Goal: Use online tool/utility: Use online tool/utility

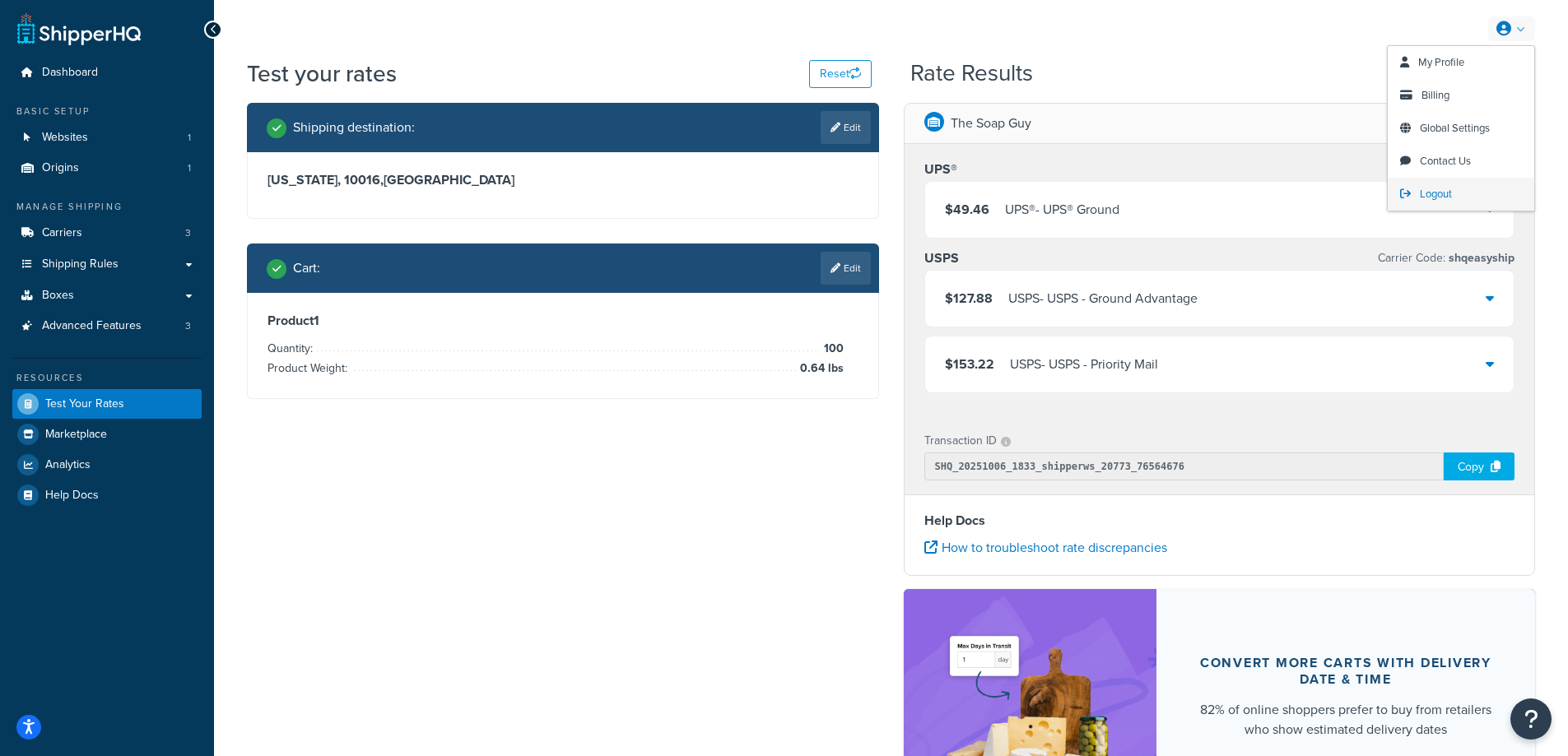
click at [1433, 194] on span "Logout" at bounding box center [1436, 194] width 32 height 16
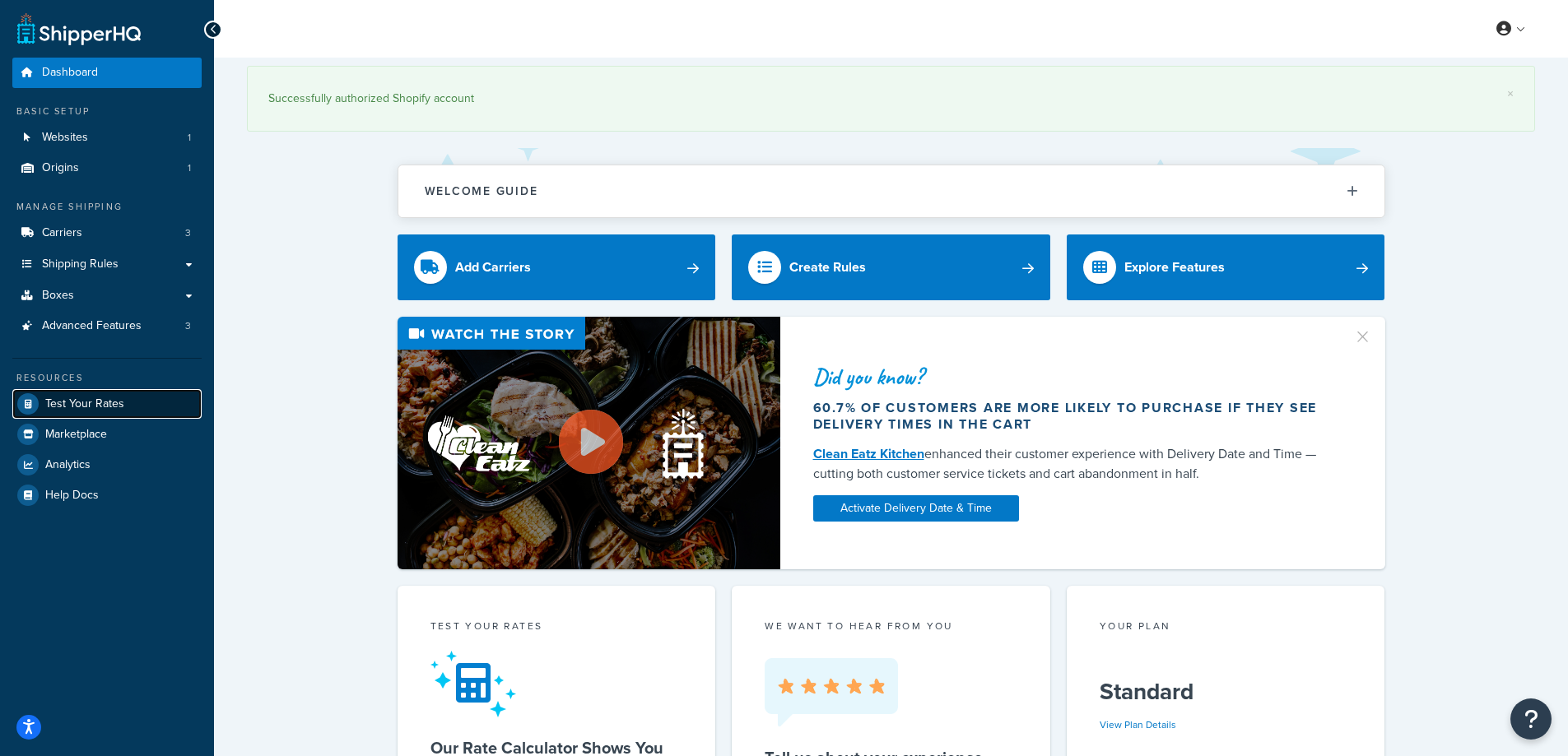
click at [73, 400] on span "Test Your Rates" at bounding box center [85, 404] width 79 height 14
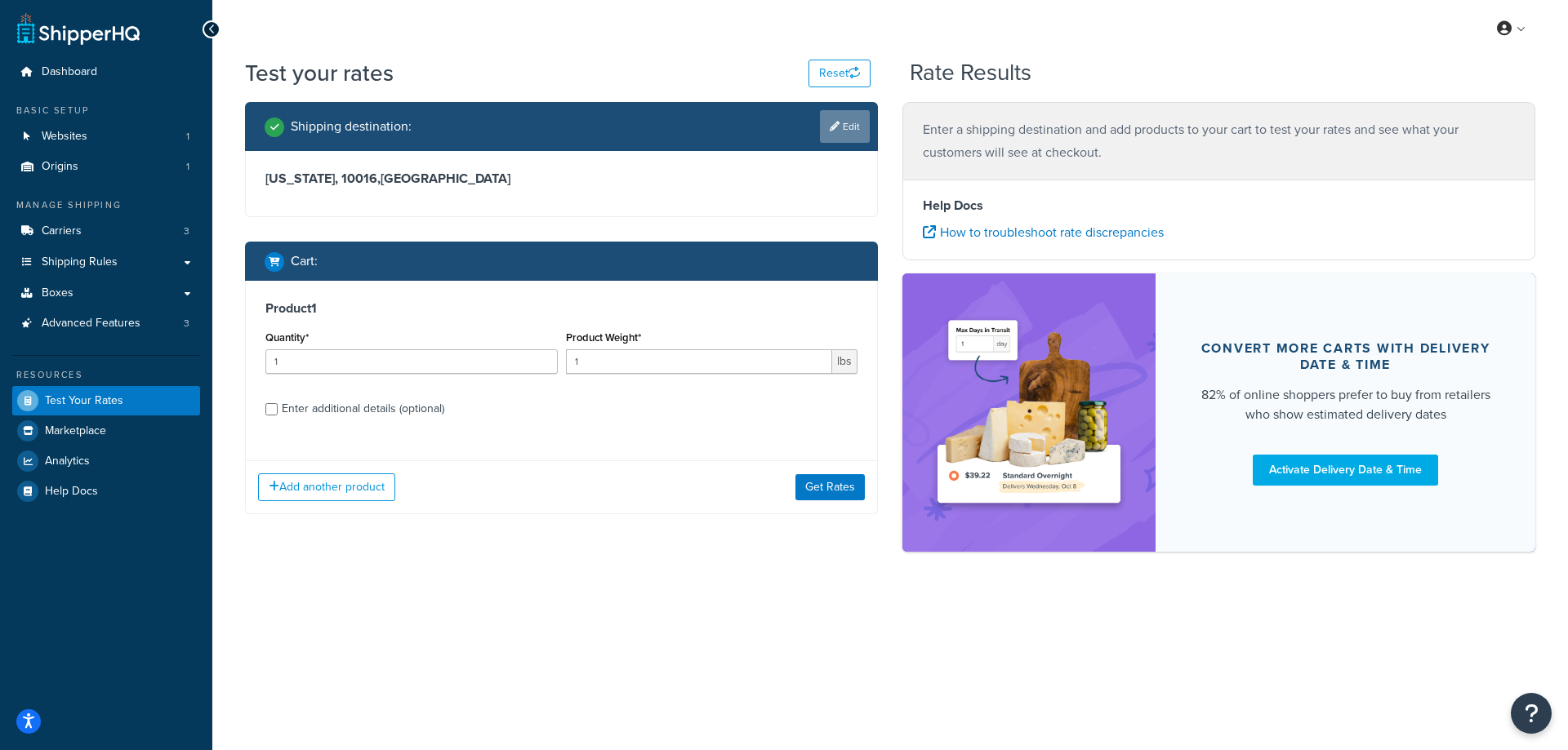
click at [850, 126] on link "Edit" at bounding box center [844, 127] width 50 height 33
select select "NY"
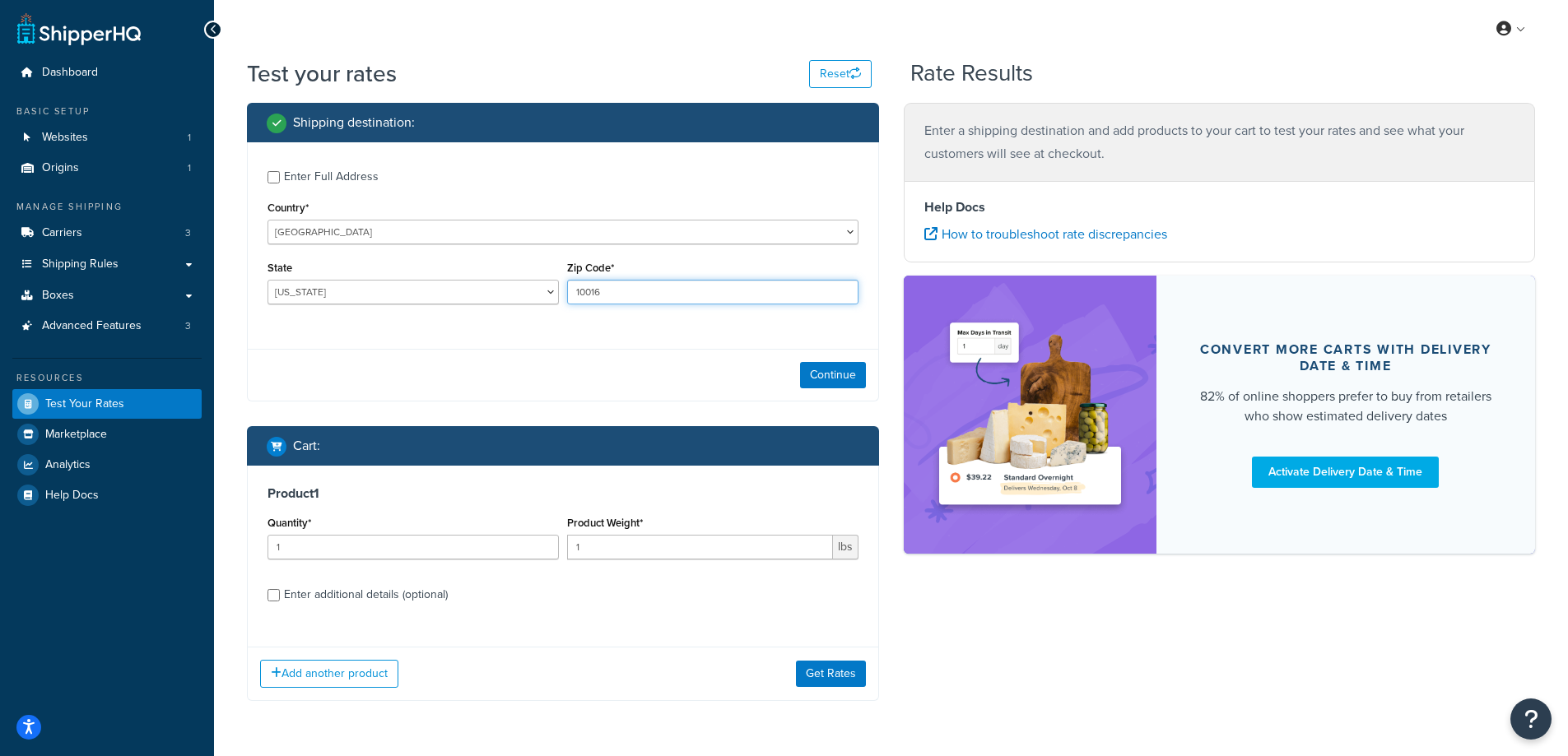
drag, startPoint x: 610, startPoint y: 287, endPoint x: 571, endPoint y: 287, distance: 39.0
click at [571, 287] on input "10016" at bounding box center [713, 292] width 292 height 25
paste input "2878"
type input "28786"
click at [402, 278] on div "State [US_STATE] [US_STATE] [US_STATE] [US_STATE] [US_STATE] Armed Forces Ameri…" at bounding box center [414, 281] width 292 height 48
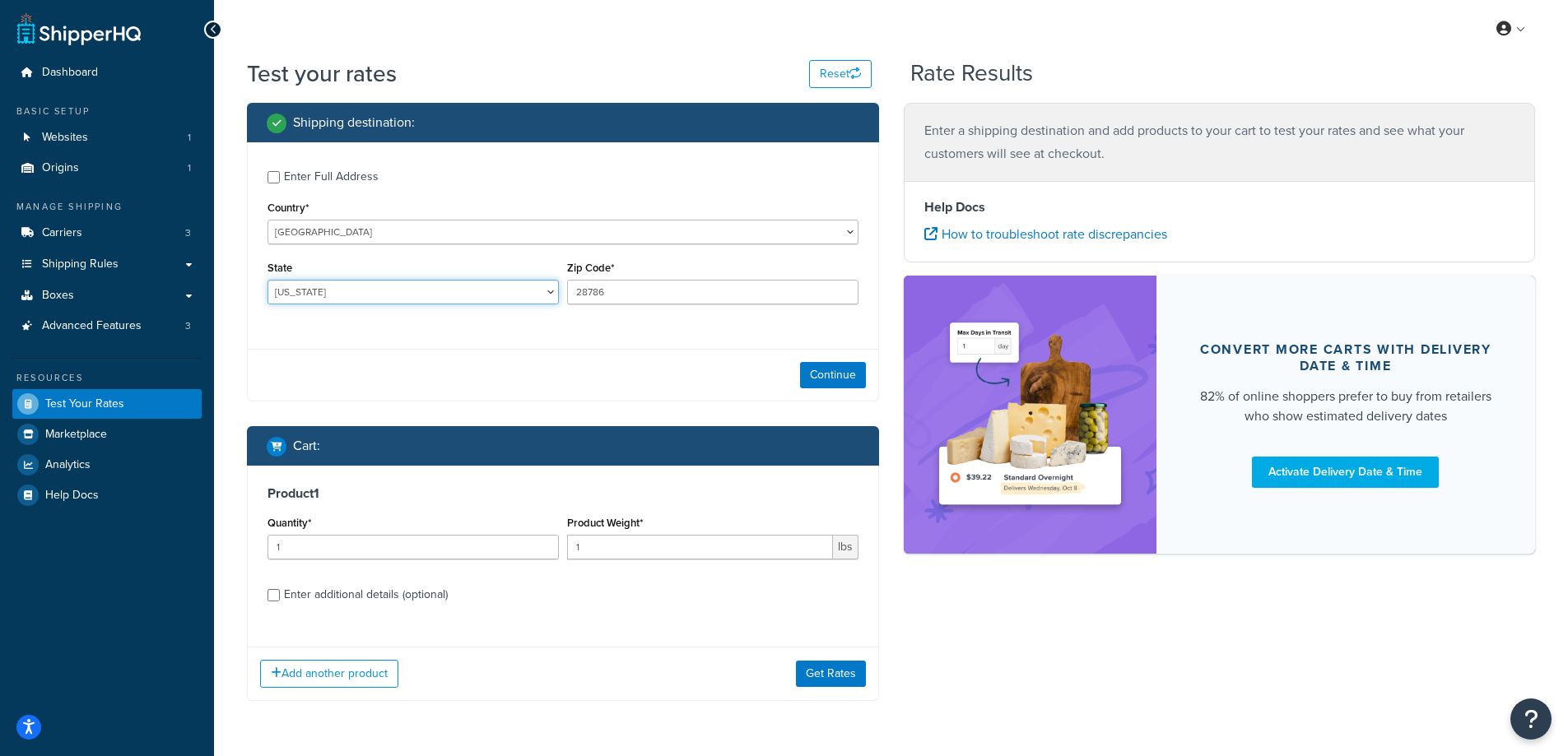
click at [386, 285] on select "[US_STATE] [US_STATE] [US_STATE] [US_STATE] [US_STATE] Armed Forces Americas Ar…" at bounding box center [414, 292] width 292 height 25
select select "NC"
click at [268, 280] on select "[US_STATE] [US_STATE] [US_STATE] [US_STATE] [US_STATE] Armed Forces Americas Ar…" at bounding box center [414, 292] width 292 height 25
click at [234, 404] on div "Test your rates Reset Rate Results Shipping destination : Enter Full Address Co…" at bounding box center [892, 412] width 1355 height 709
click at [836, 377] on button "Continue" at bounding box center [833, 376] width 66 height 26
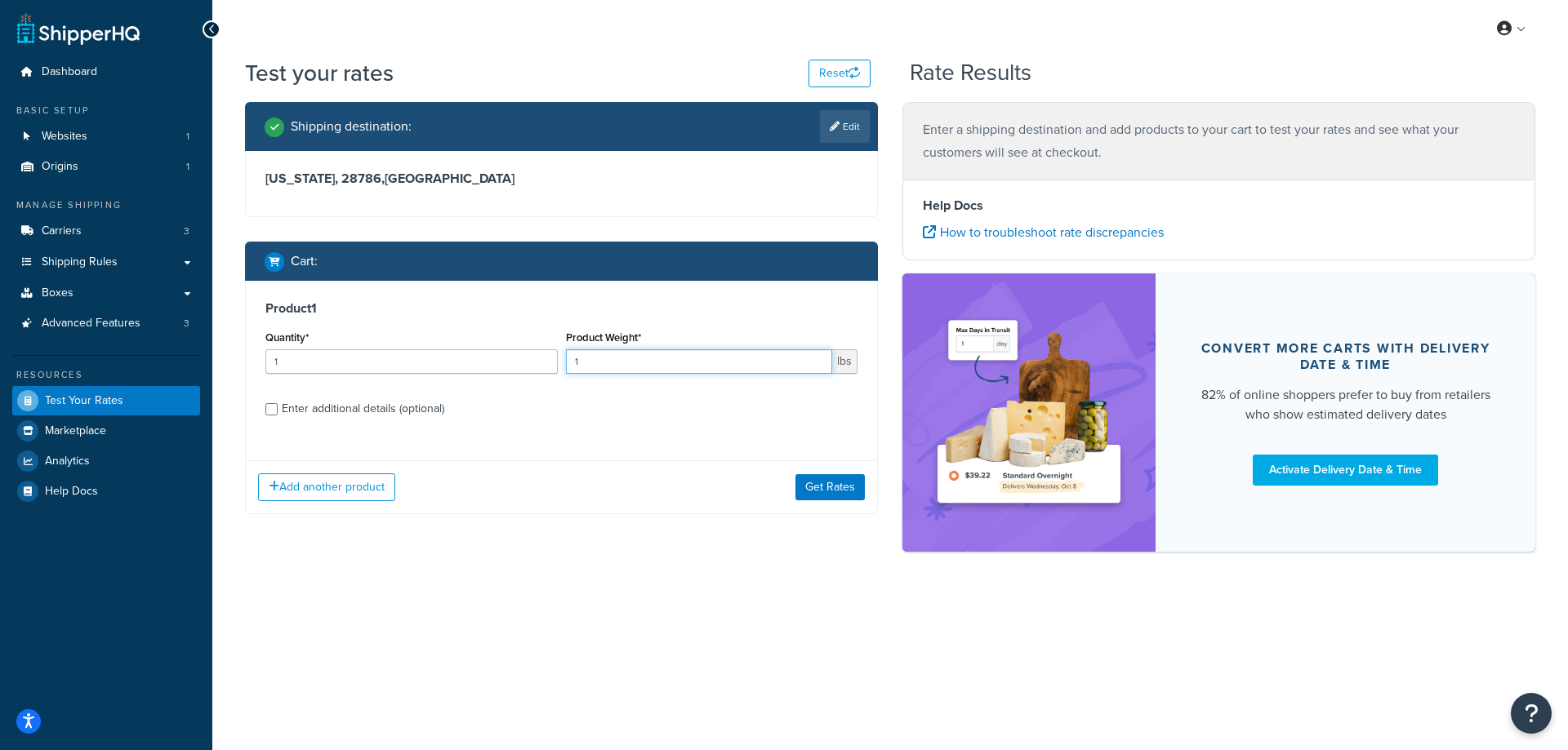
drag, startPoint x: 626, startPoint y: 357, endPoint x: 491, endPoint y: 368, distance: 135.4
click at [491, 368] on div "Quantity* 1 Product Weight* 1 lbs" at bounding box center [562, 356] width 600 height 60
paste input "0.20"
type input "0.20"
click at [347, 361] on input "1" at bounding box center [412, 362] width 293 height 25
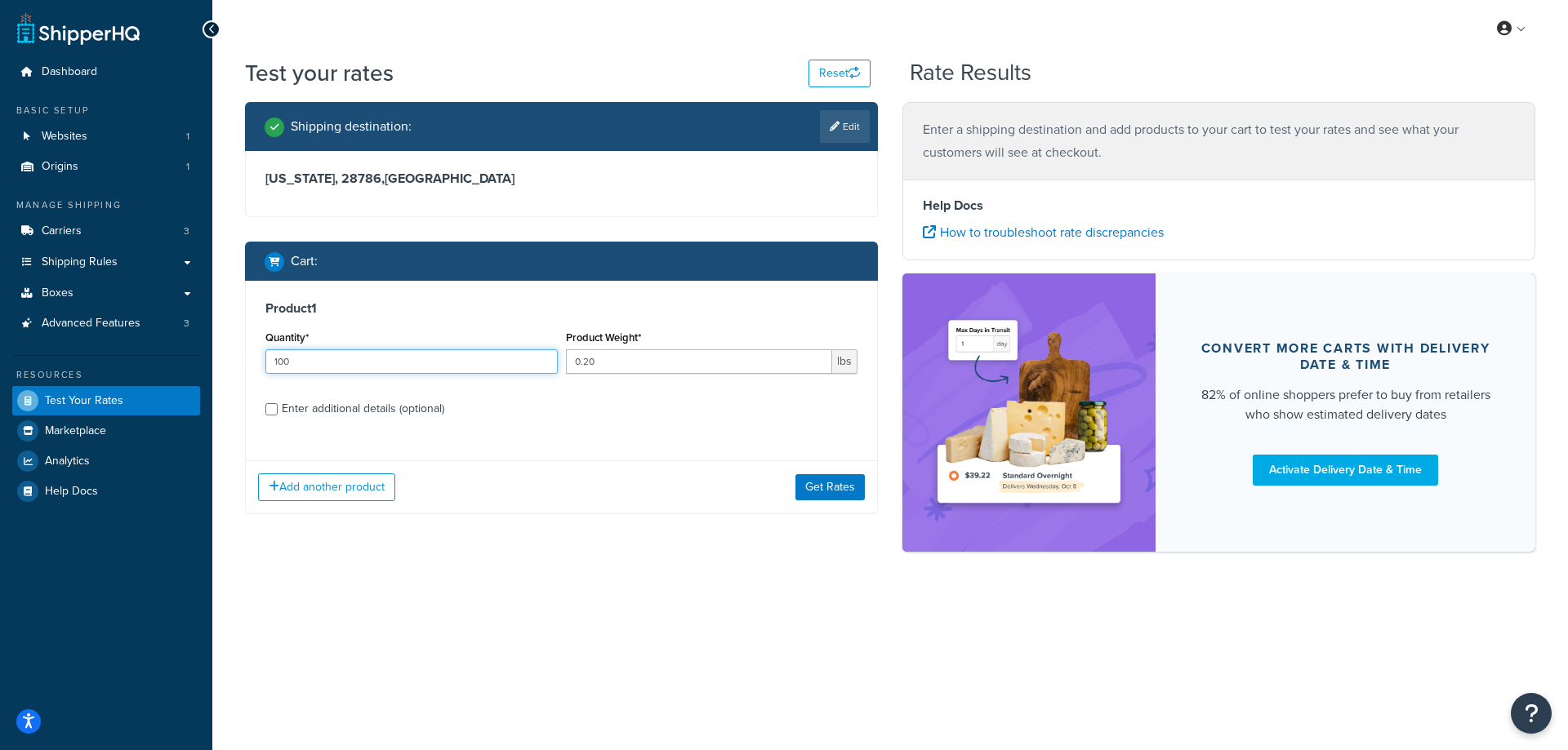
type input "100"
click at [827, 502] on div "Add another product Get Rates" at bounding box center [562, 487] width 631 height 53
click at [827, 492] on button "Get Rates" at bounding box center [830, 488] width 69 height 26
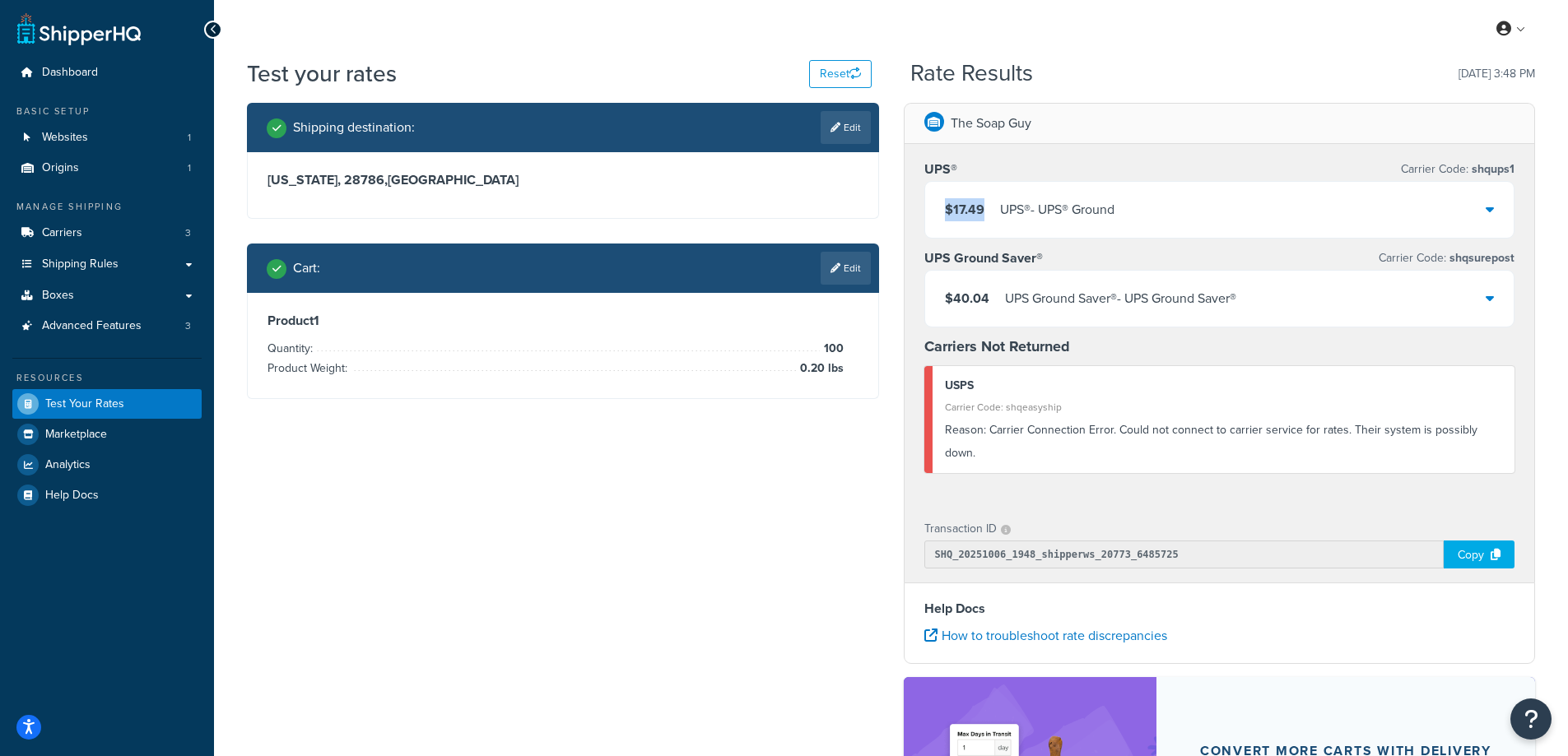
drag, startPoint x: 987, startPoint y: 208, endPoint x: 946, endPoint y: 209, distance: 41.0
click at [946, 209] on div "$17.49 UPS® - UPS® Ground" at bounding box center [1030, 210] width 170 height 23
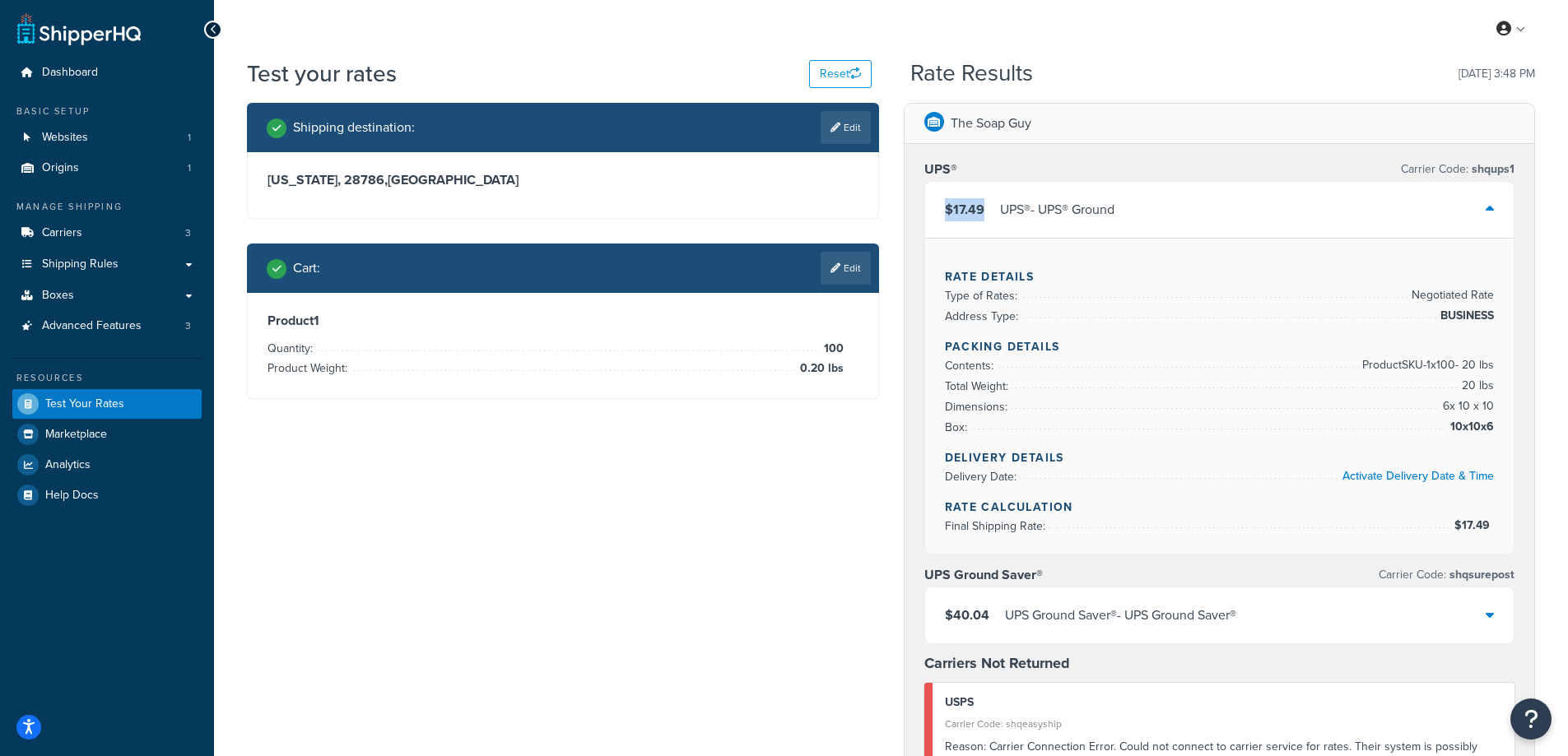
copy span "$17.49"
click at [845, 531] on div "Shipping destination : Edit [US_STATE][GEOGRAPHIC_DATA] , [GEOGRAPHIC_DATA] Car…" at bounding box center [892, 696] width 1313 height 1186
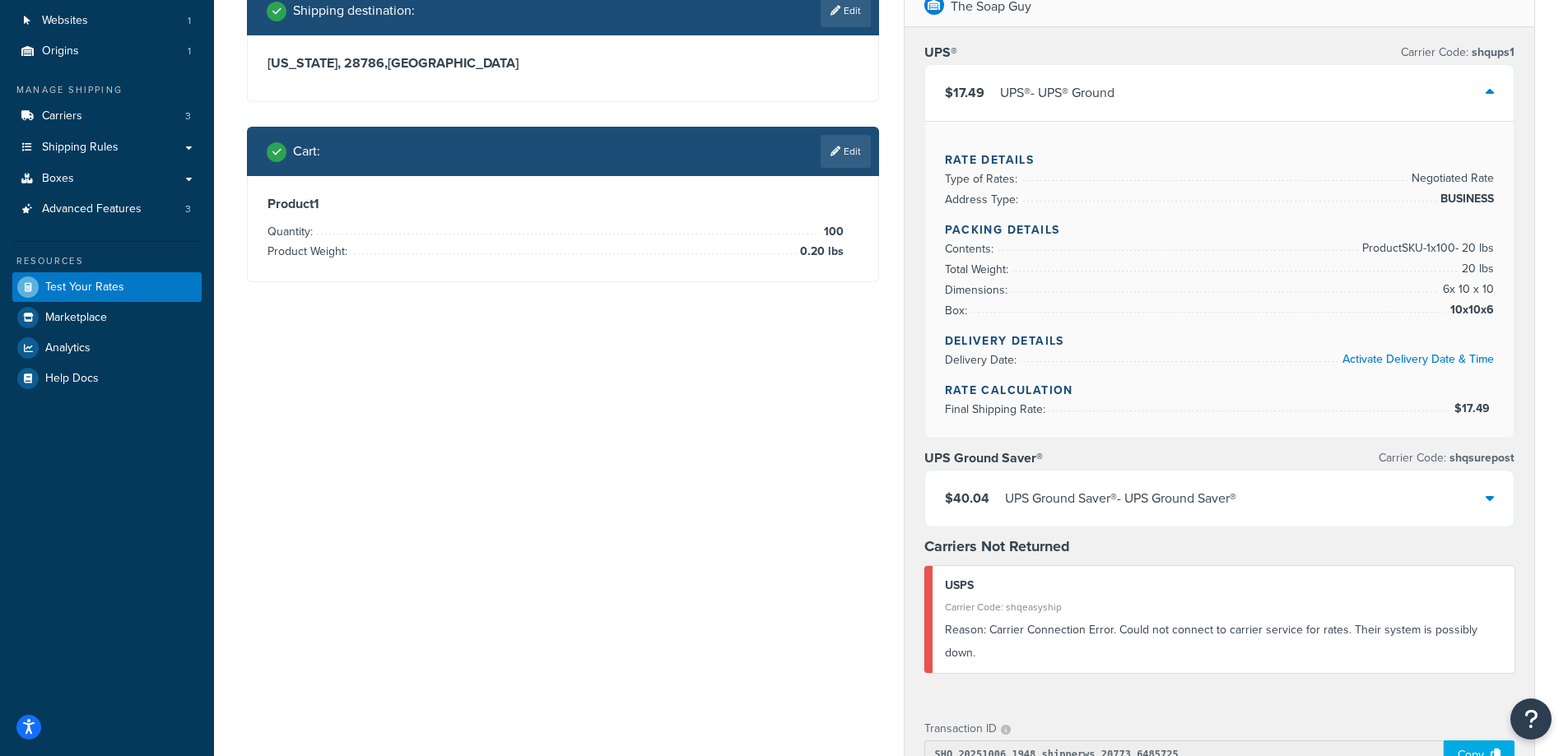
scroll to position [165, 0]
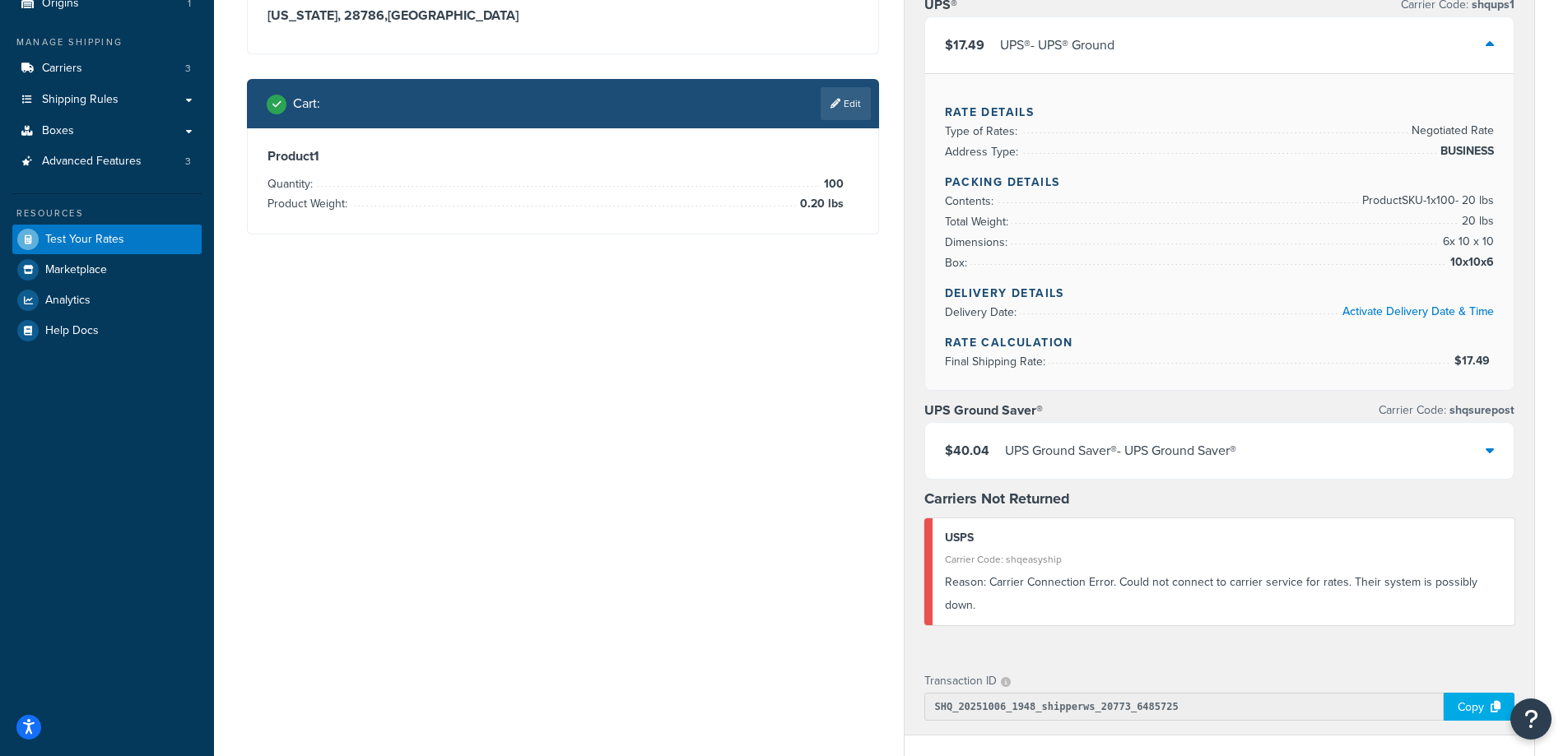
click at [1059, 459] on div "UPS Ground Saver® - UPS Ground Saver®" at bounding box center [1121, 451] width 232 height 23
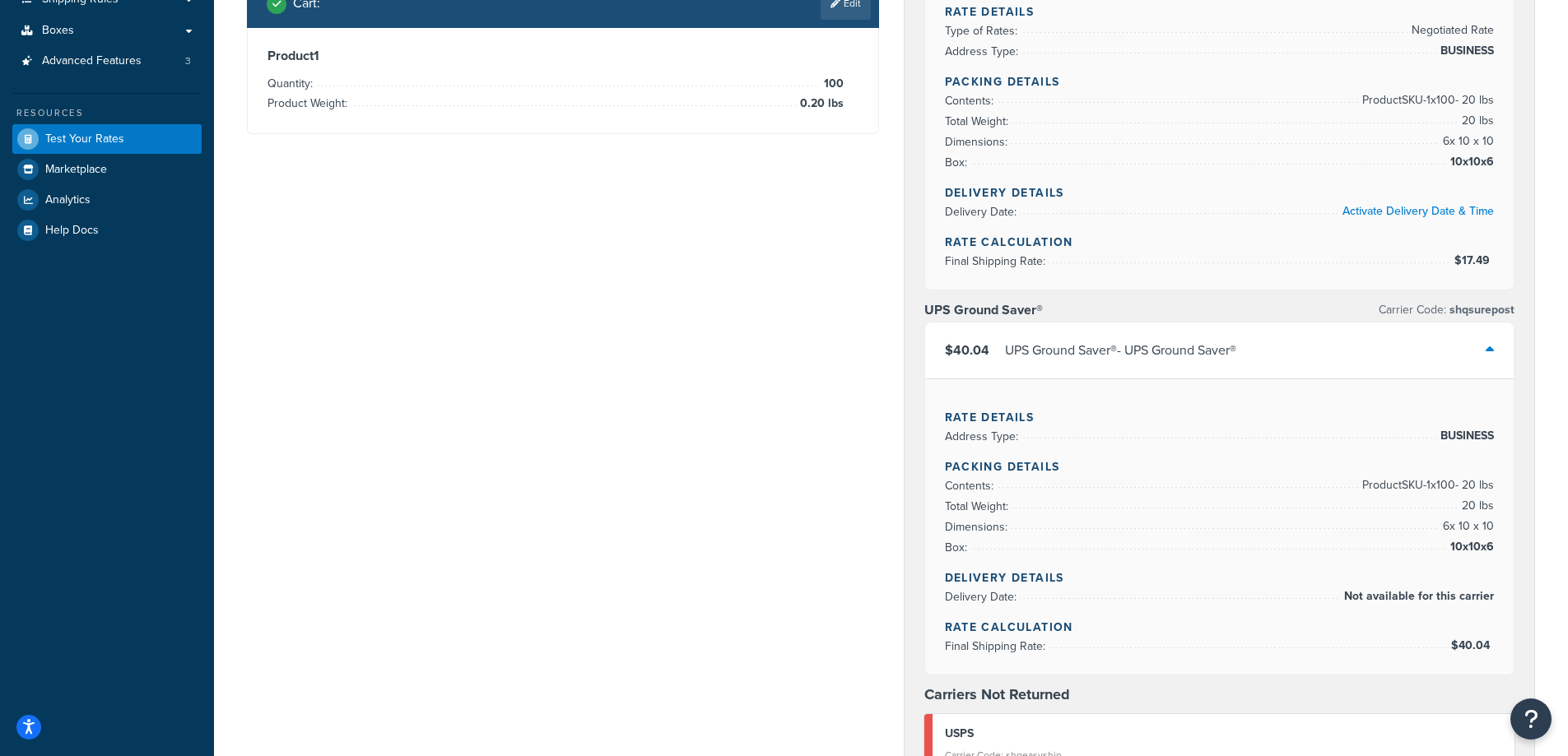
scroll to position [0, 0]
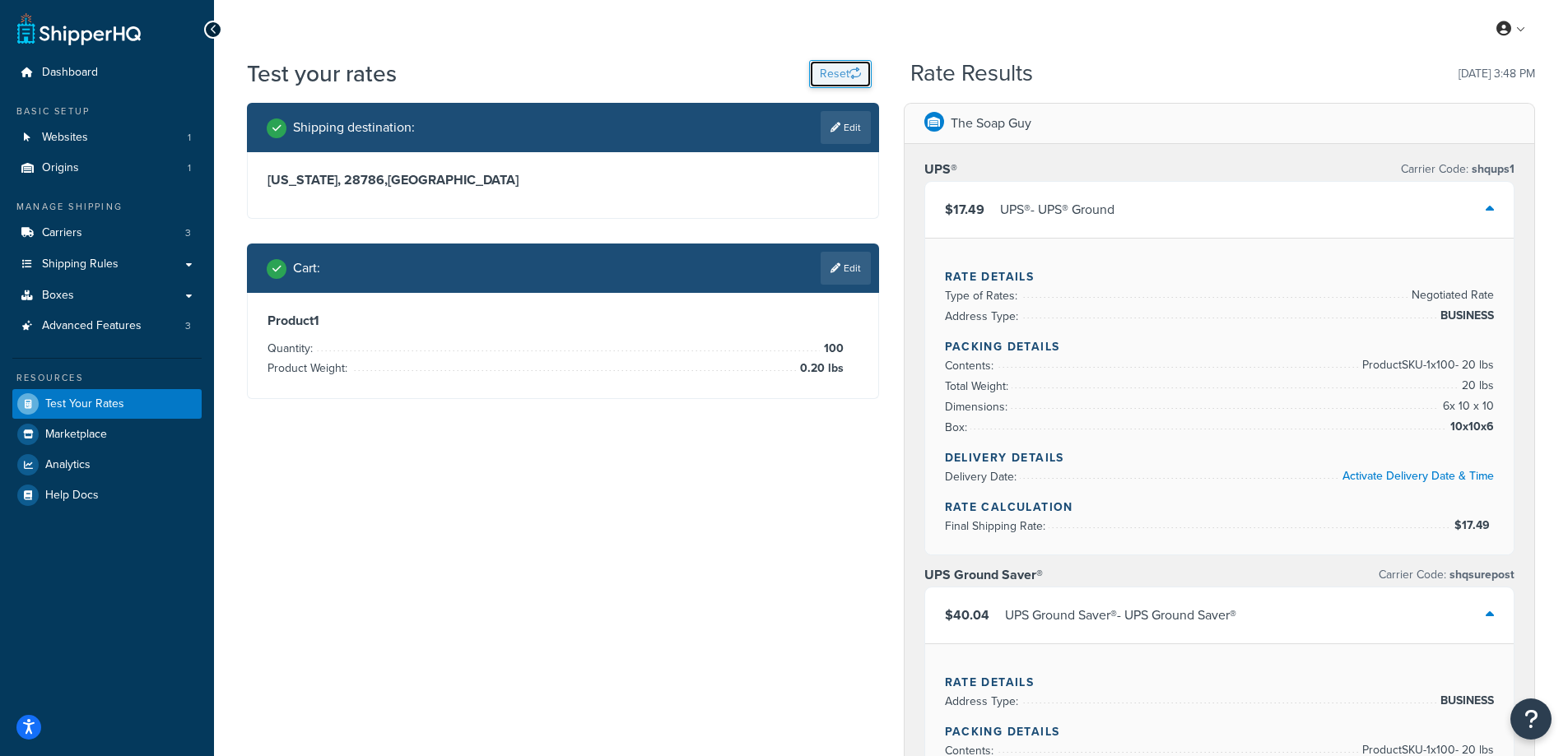
click at [813, 82] on button "Reset" at bounding box center [840, 74] width 63 height 28
select select "[GEOGRAPHIC_DATA]"
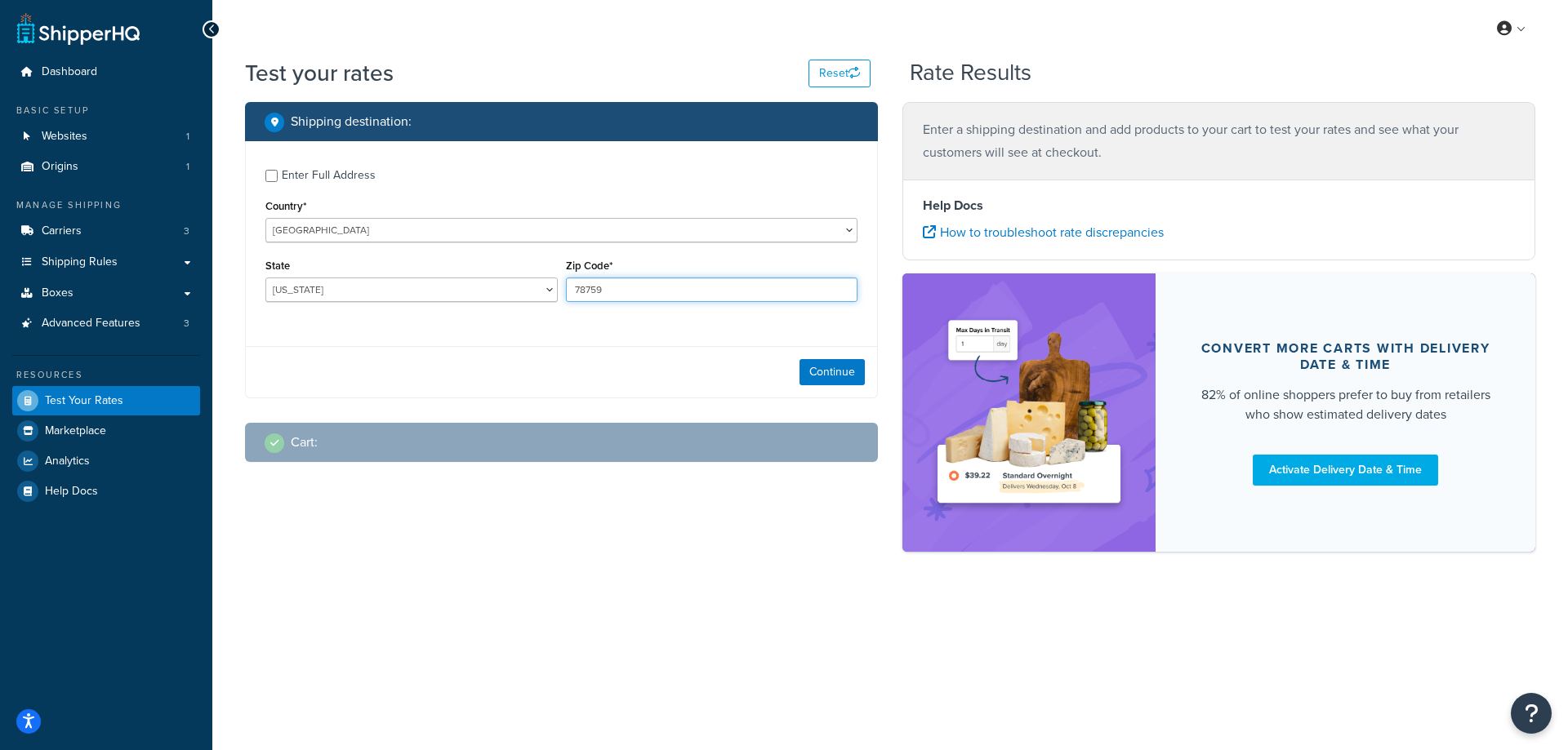
drag, startPoint x: 602, startPoint y: 290, endPoint x: 575, endPoint y: 290, distance: 27.0
click at [575, 290] on input "78759" at bounding box center [712, 290] width 293 height 25
paste input "47421"
type input "47421"
click at [447, 324] on div "Enter Full Address Country* [GEOGRAPHIC_DATA] [GEOGRAPHIC_DATA] [GEOGRAPHIC_DAT…" at bounding box center [562, 238] width 631 height 193
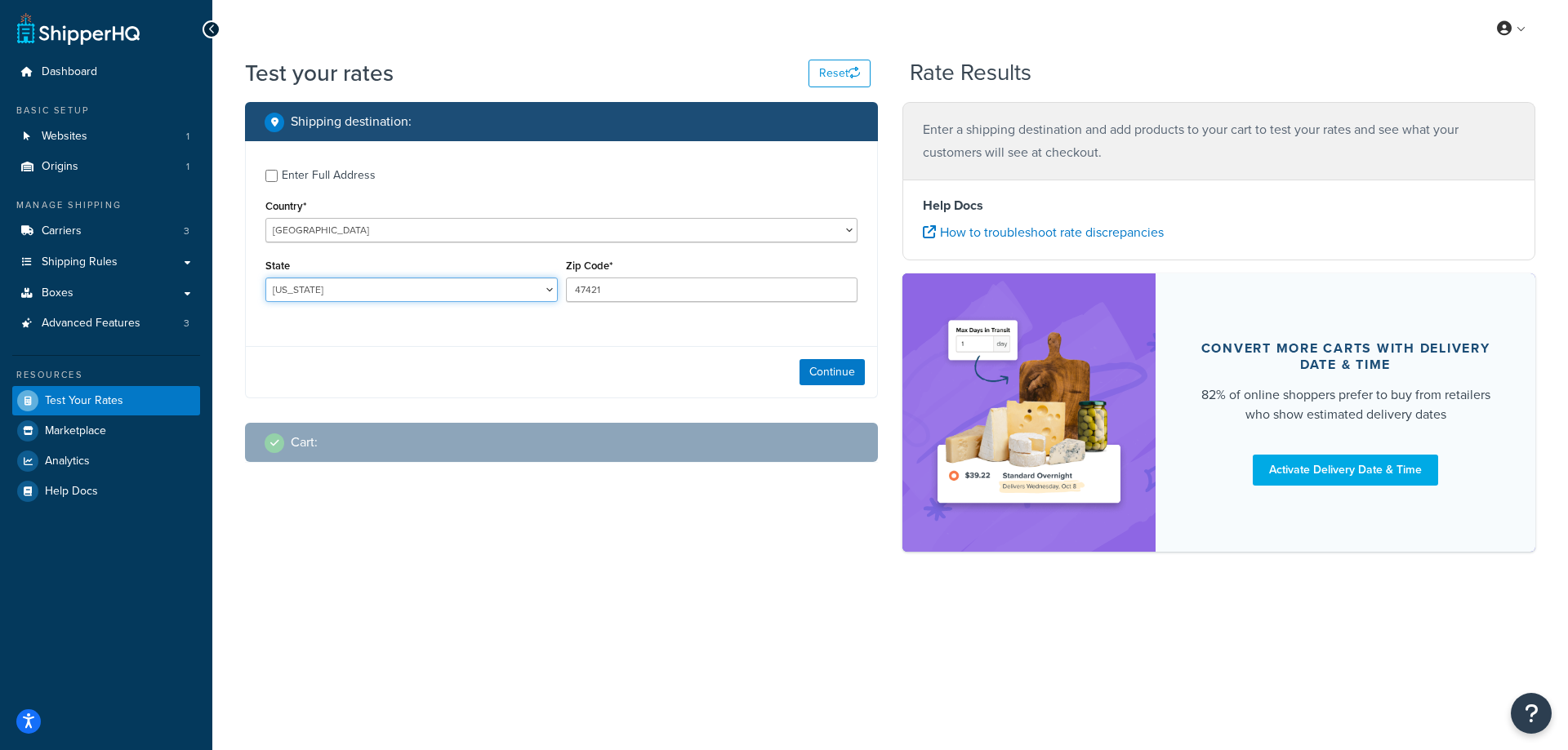
click at [353, 292] on select "[US_STATE] [US_STATE] [US_STATE] [US_STATE] [US_STATE] Armed Forces Americas Ar…" at bounding box center [412, 290] width 293 height 25
select select "IN"
click at [266, 278] on select "[US_STATE] [US_STATE] [US_STATE] [US_STATE] [US_STATE] Armed Forces Americas Ar…" at bounding box center [412, 290] width 293 height 25
click at [222, 324] on div "Test your rates Reset Rate Results Shipping destination : Enter Full Address Co…" at bounding box center [890, 333] width 1356 height 551
click at [829, 375] on button "Continue" at bounding box center [832, 373] width 65 height 26
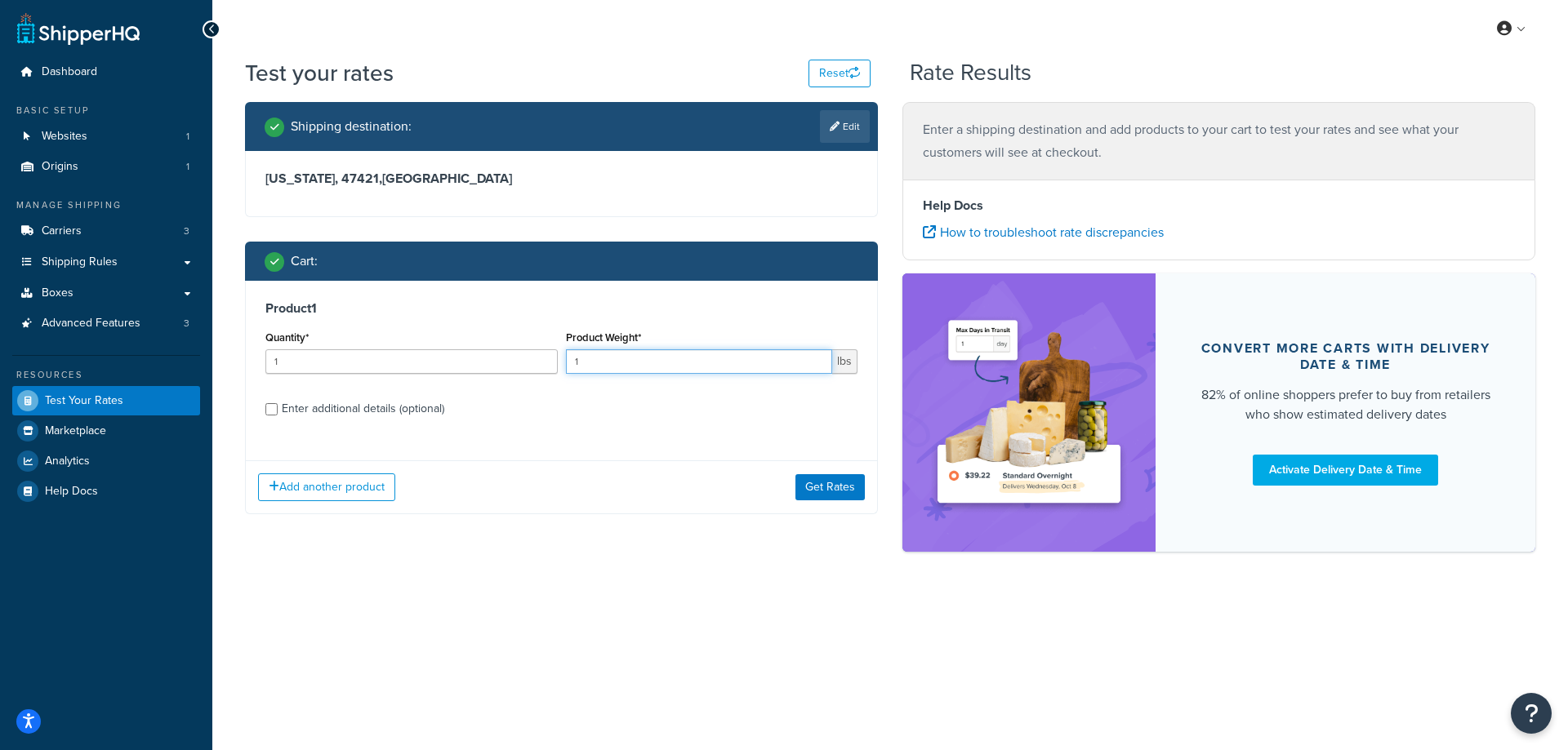
drag, startPoint x: 629, startPoint y: 360, endPoint x: 551, endPoint y: 360, distance: 78.0
click at [551, 360] on div "Quantity* 1 Product Weight* 1 lbs" at bounding box center [562, 356] width 600 height 60
paste input "0.36"
type input "0.36"
click at [576, 394] on div "Product 1 Quantity* 1 Product Weight* 0.36 lbs Enter additional details (option…" at bounding box center [562, 364] width 631 height 167
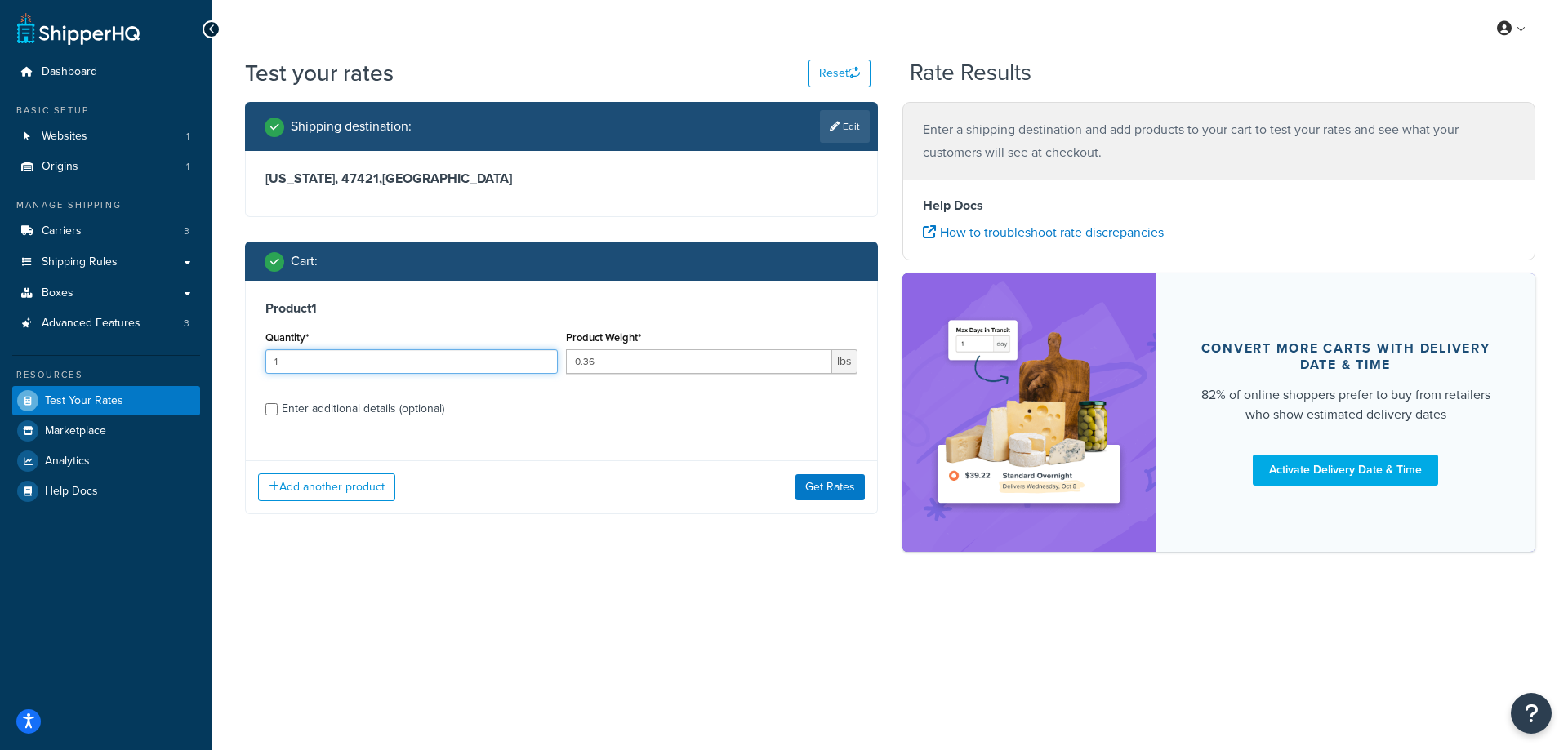
click at [420, 362] on input "1" at bounding box center [412, 362] width 293 height 25
type input "100"
click at [811, 489] on button "Get Rates" at bounding box center [830, 488] width 69 height 26
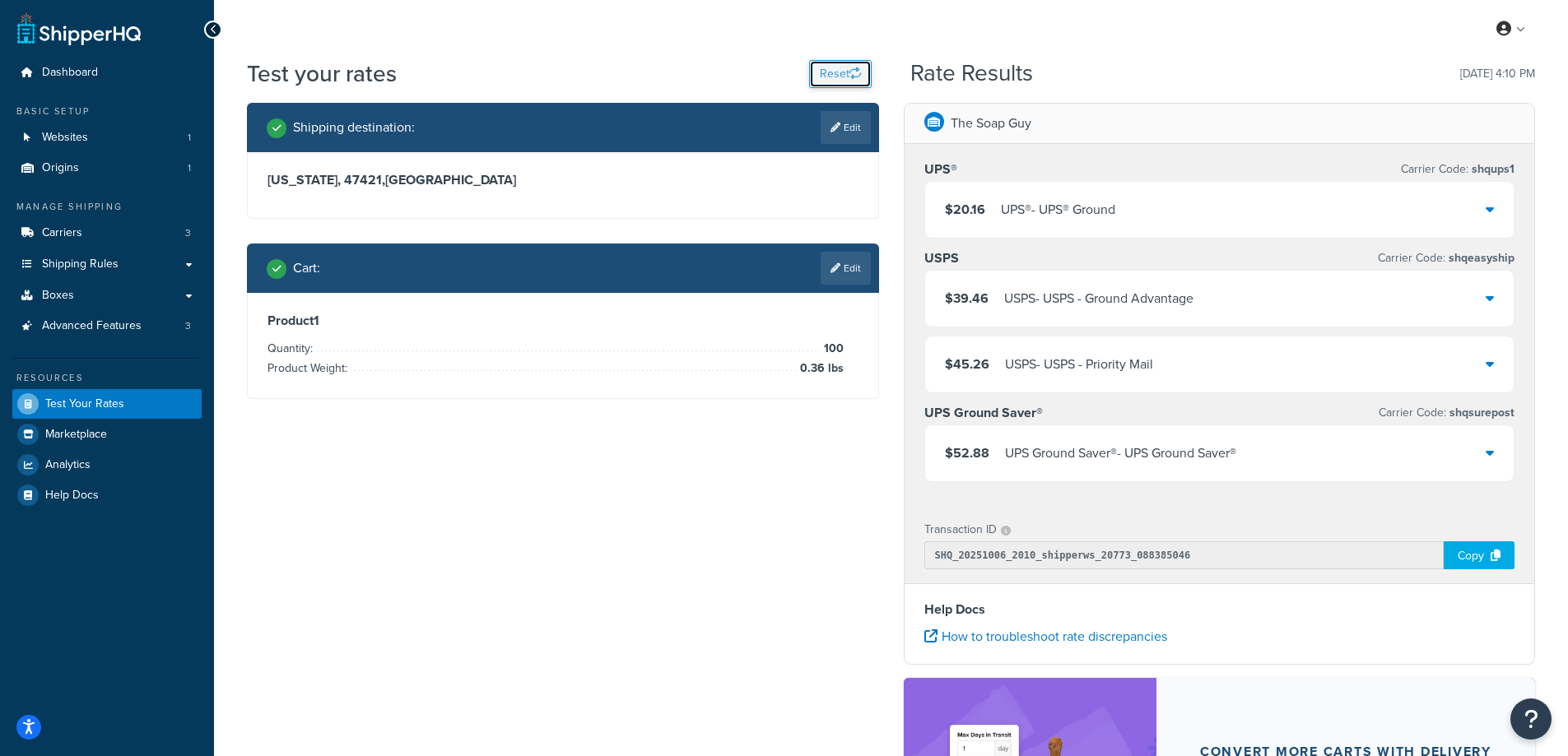
click at [837, 71] on button "Reset" at bounding box center [840, 74] width 63 height 28
select select "[GEOGRAPHIC_DATA]"
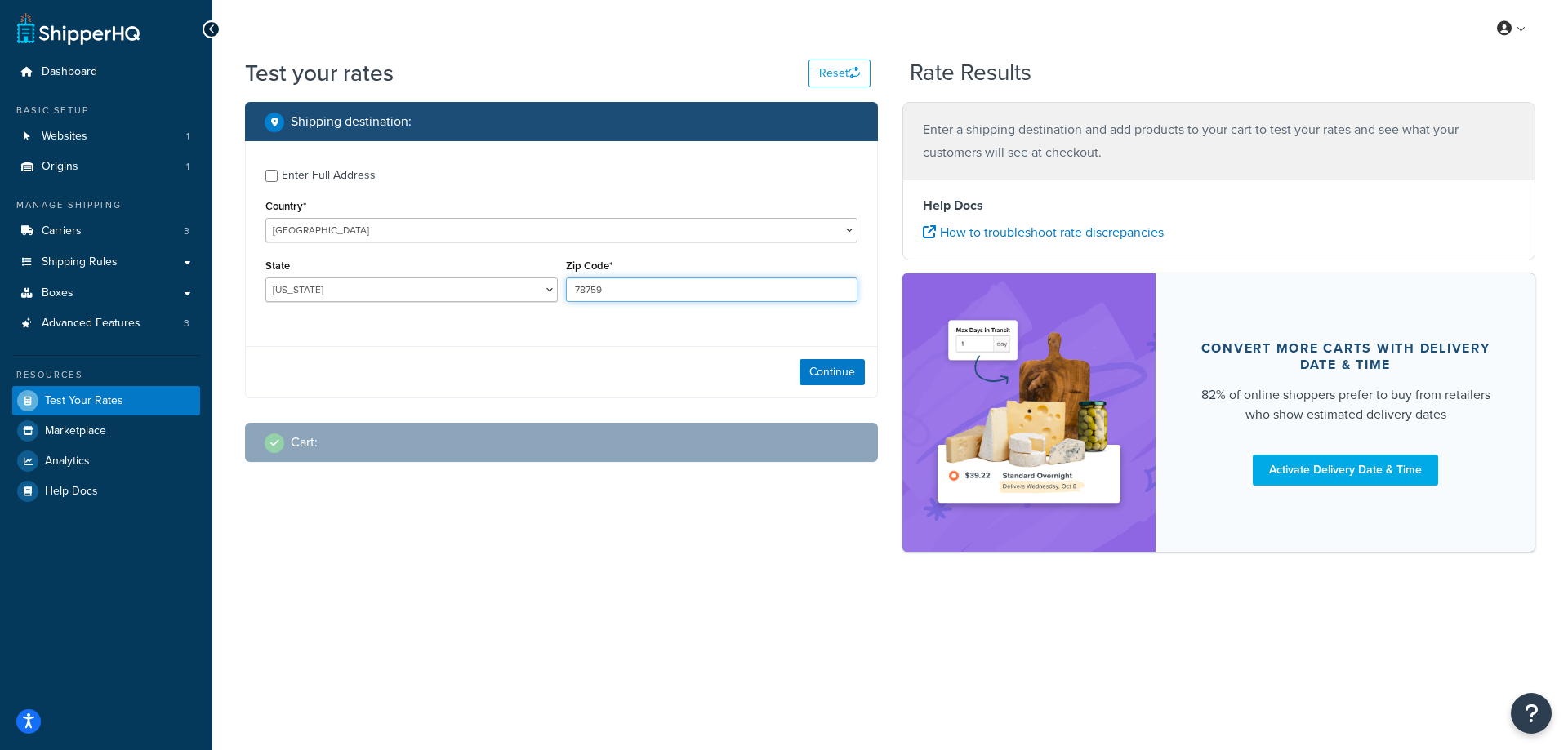
drag, startPoint x: 680, startPoint y: 290, endPoint x: 555, endPoint y: 292, distance: 125.0
click at [555, 292] on div "State [US_STATE] [US_STATE] [US_STATE] [US_STATE] [US_STATE] Armed Forces Ameri…" at bounding box center [562, 284] width 600 height 60
paste input "91723"
type input "91723"
click at [513, 331] on div "Enter Full Address Country* [GEOGRAPHIC_DATA] [GEOGRAPHIC_DATA] [GEOGRAPHIC_DAT…" at bounding box center [562, 238] width 631 height 193
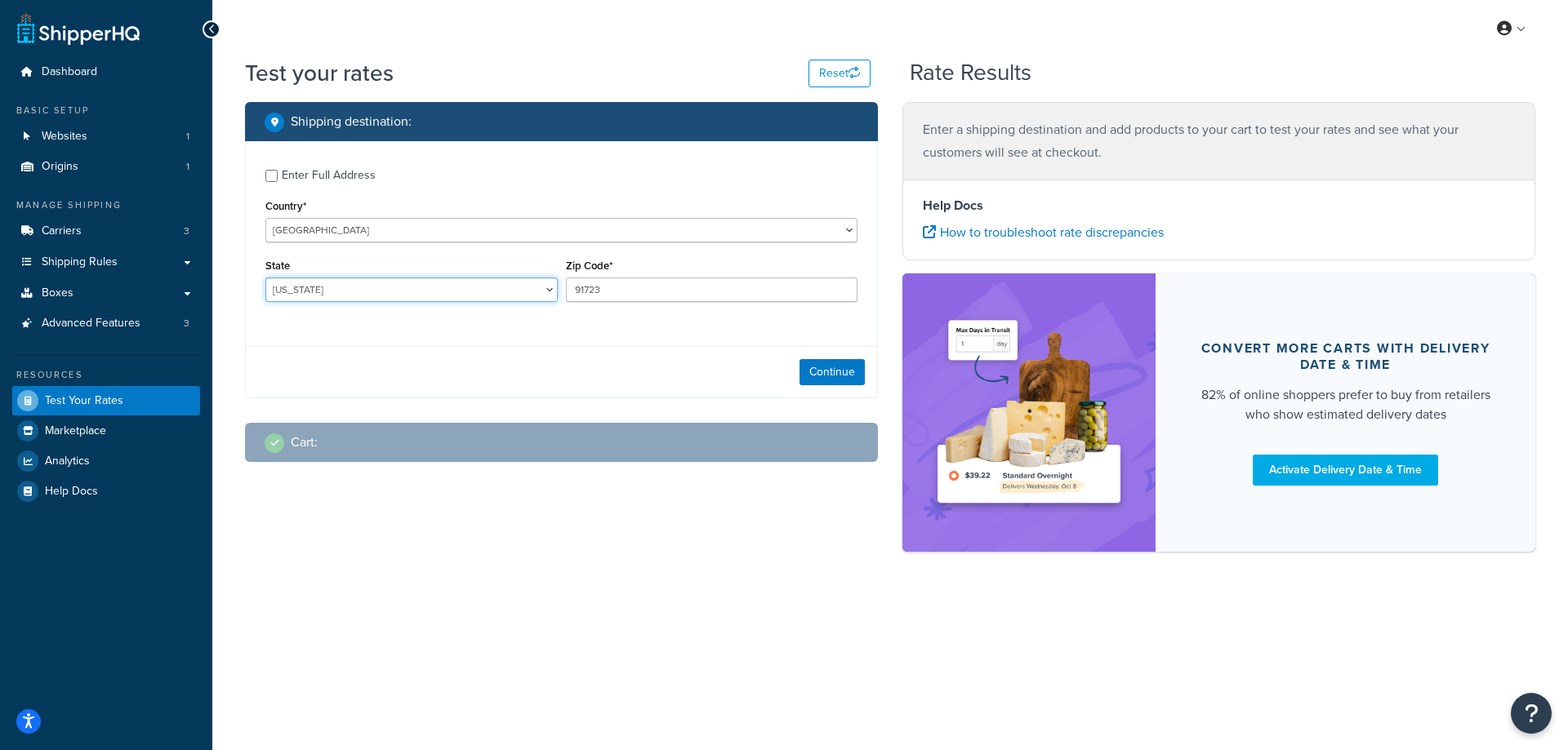
click at [352, 282] on select "[US_STATE] [US_STATE] [US_STATE] [US_STATE] [US_STATE] Armed Forces Americas Ar…" at bounding box center [412, 290] width 293 height 25
select select "CA"
click at [266, 278] on select "[US_STATE] [US_STATE] [US_STATE] [US_STATE] [US_STATE] Armed Forces Americas Ar…" at bounding box center [412, 290] width 293 height 25
click at [424, 554] on div "Shipping destination : Enter Full Address Country* [GEOGRAPHIC_DATA] [GEOGRAPHI…" at bounding box center [890, 335] width 1315 height 467
click at [825, 374] on button "Continue" at bounding box center [832, 373] width 65 height 26
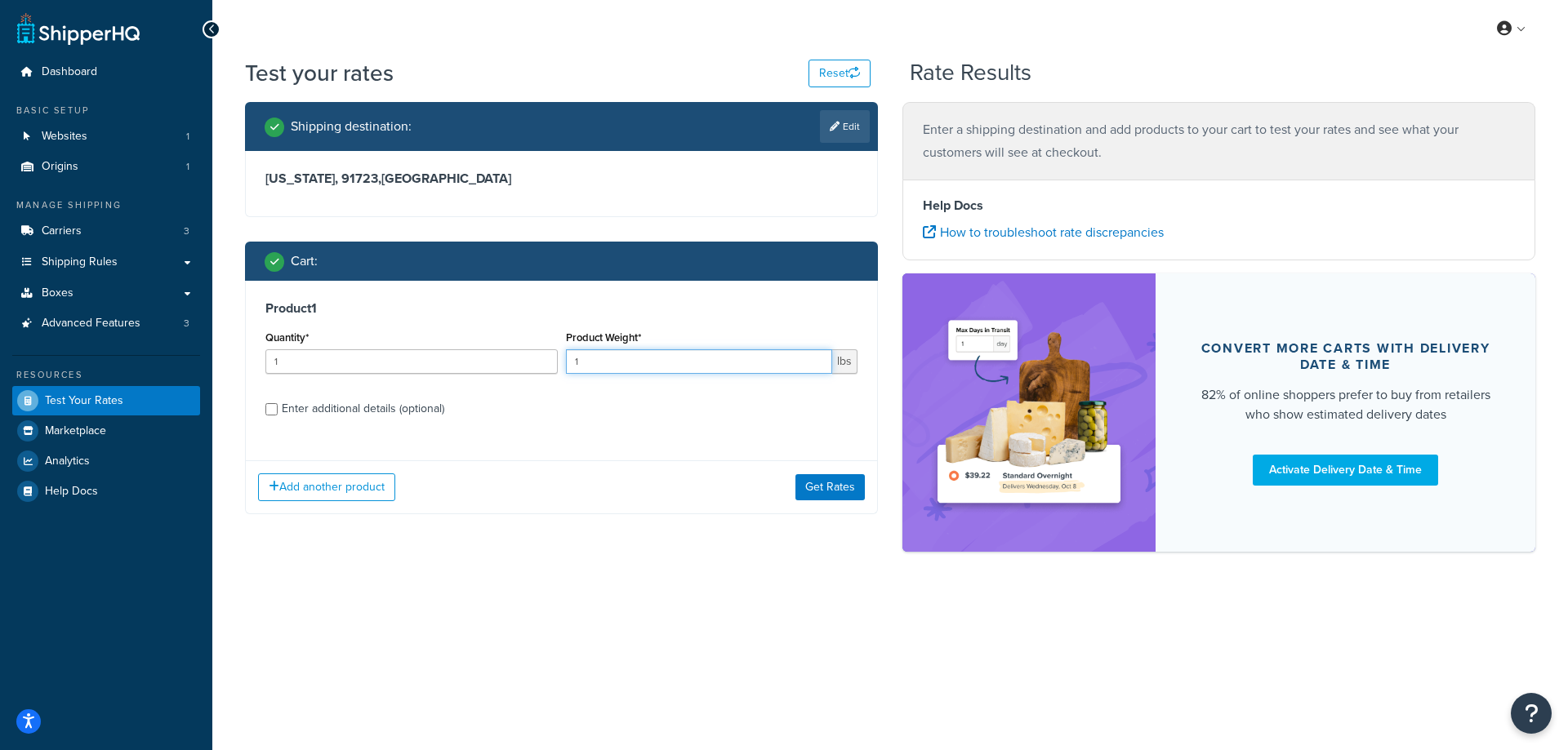
drag, startPoint x: 703, startPoint y: 363, endPoint x: 566, endPoint y: 366, distance: 137.0
click at [566, 366] on input "1" at bounding box center [699, 362] width 267 height 25
paste input "0.24"
type input "0.24"
click at [474, 368] on input "1" at bounding box center [412, 362] width 293 height 25
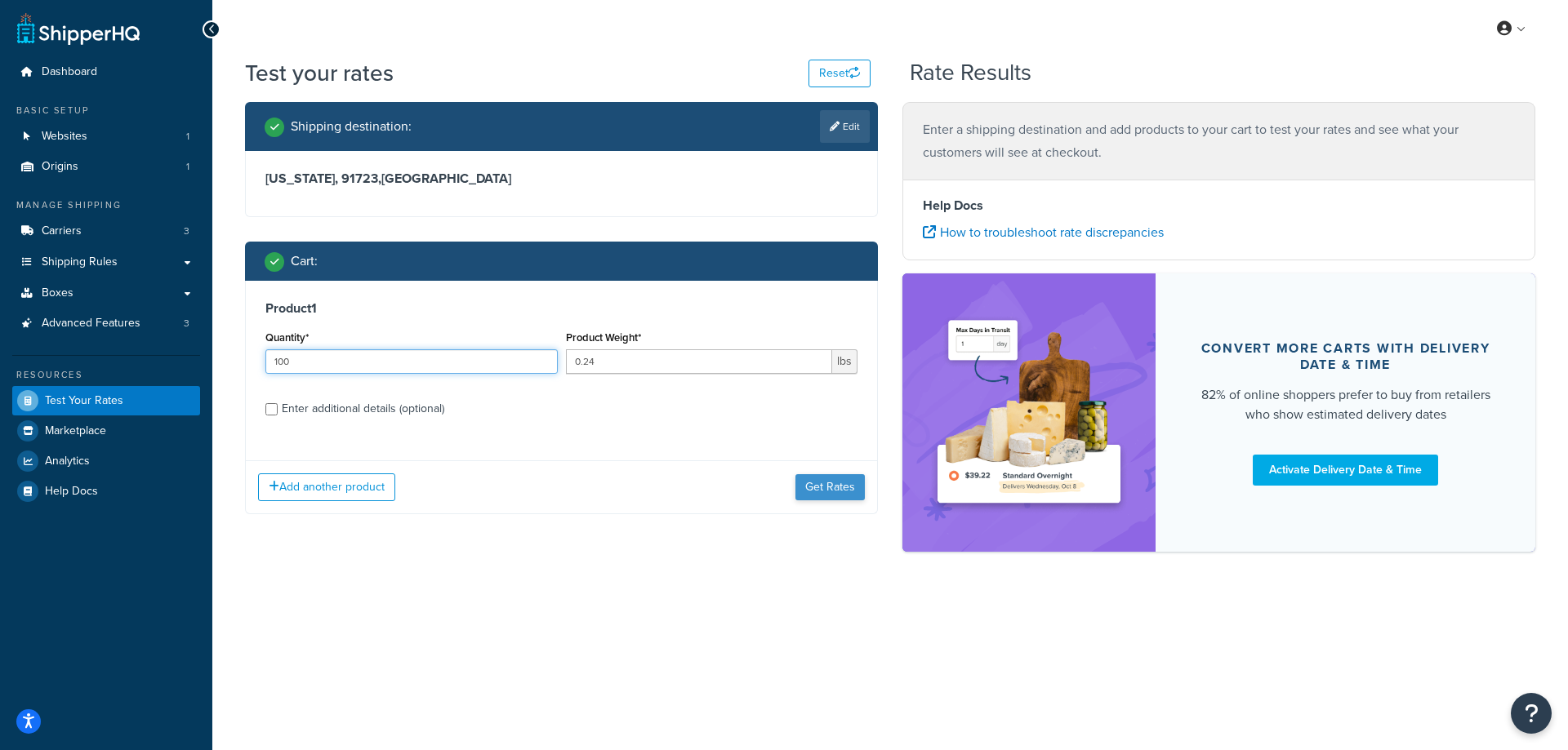
type input "100"
click at [852, 481] on button "Get Rates" at bounding box center [830, 488] width 69 height 26
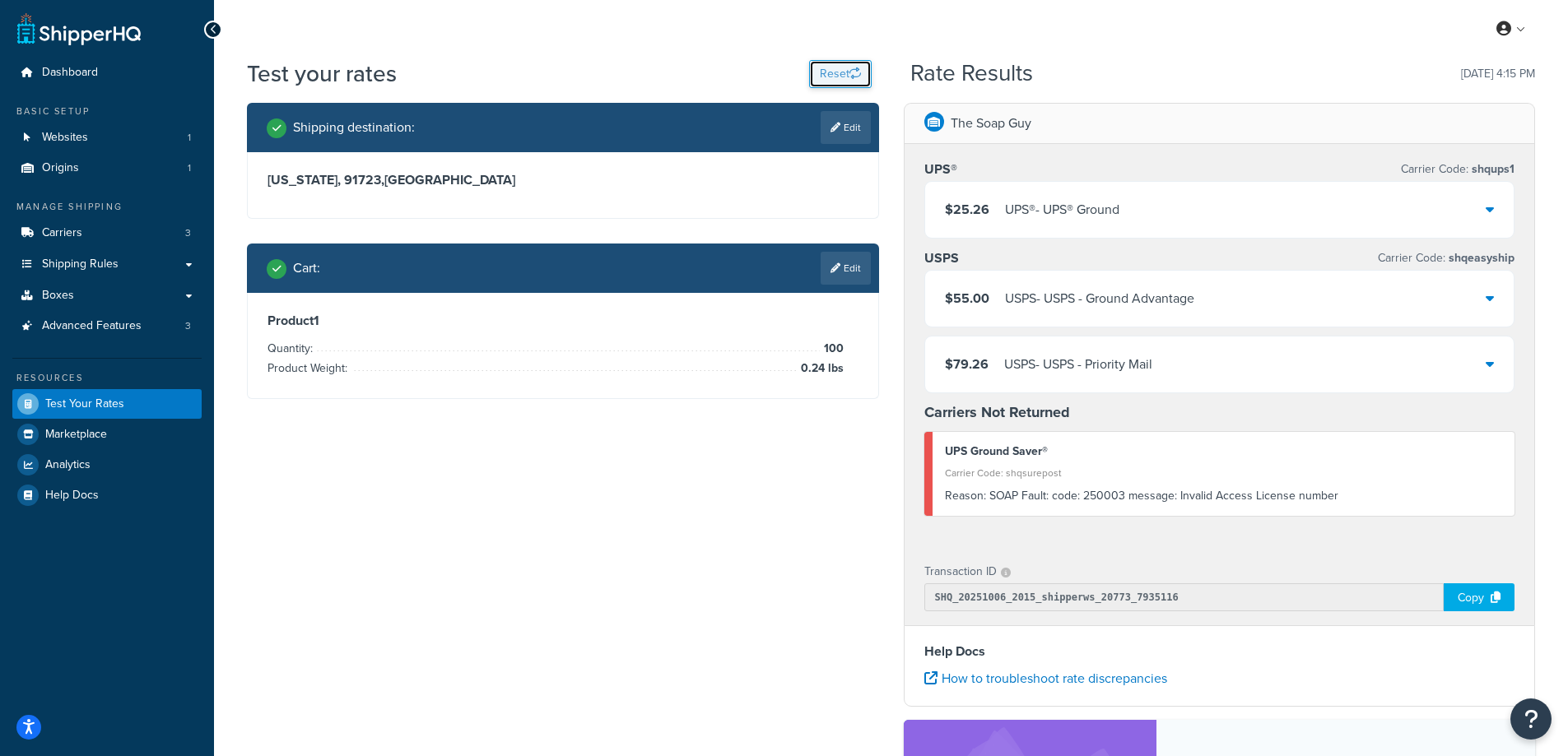
click at [839, 68] on button "Reset" at bounding box center [840, 74] width 63 height 28
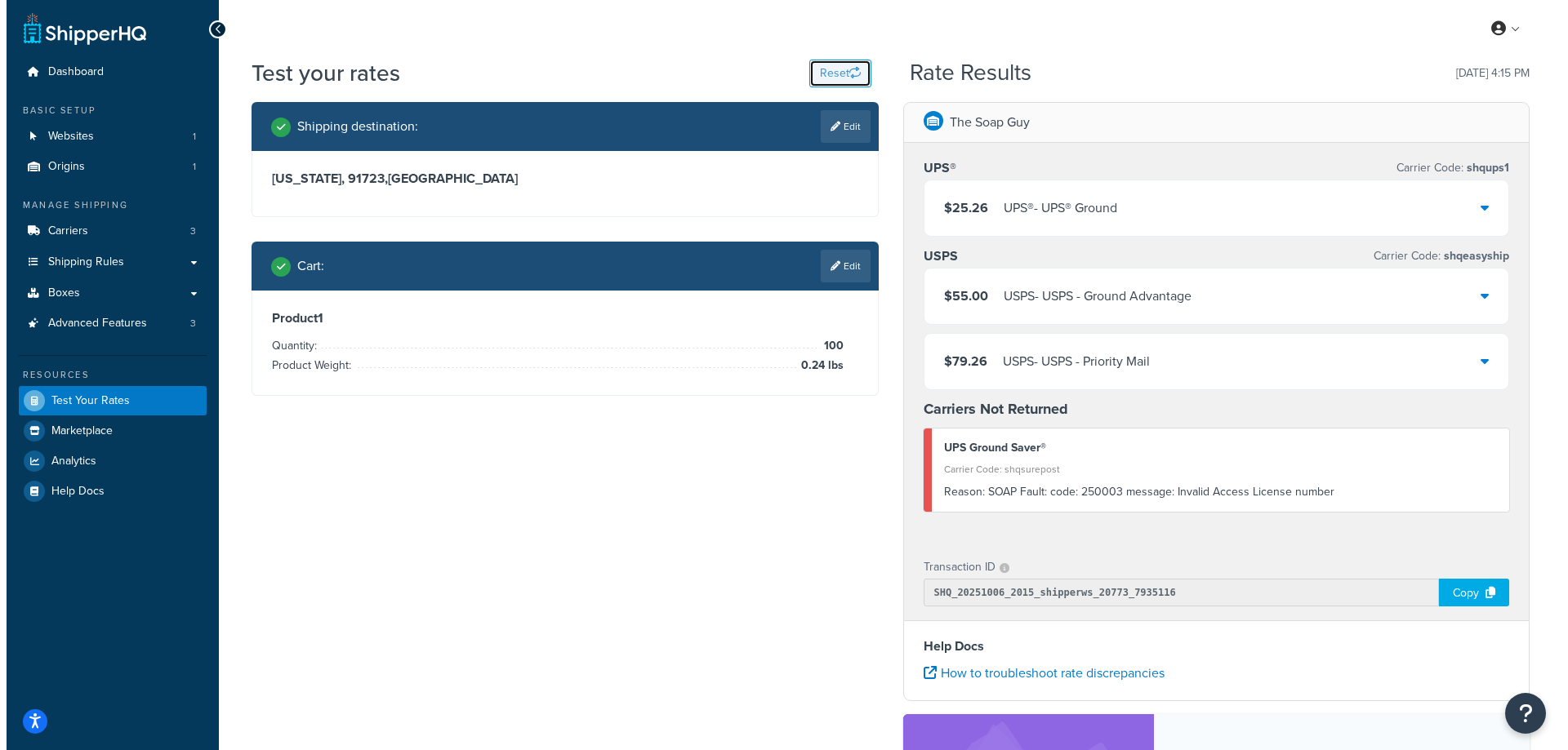
select select "[GEOGRAPHIC_DATA]"
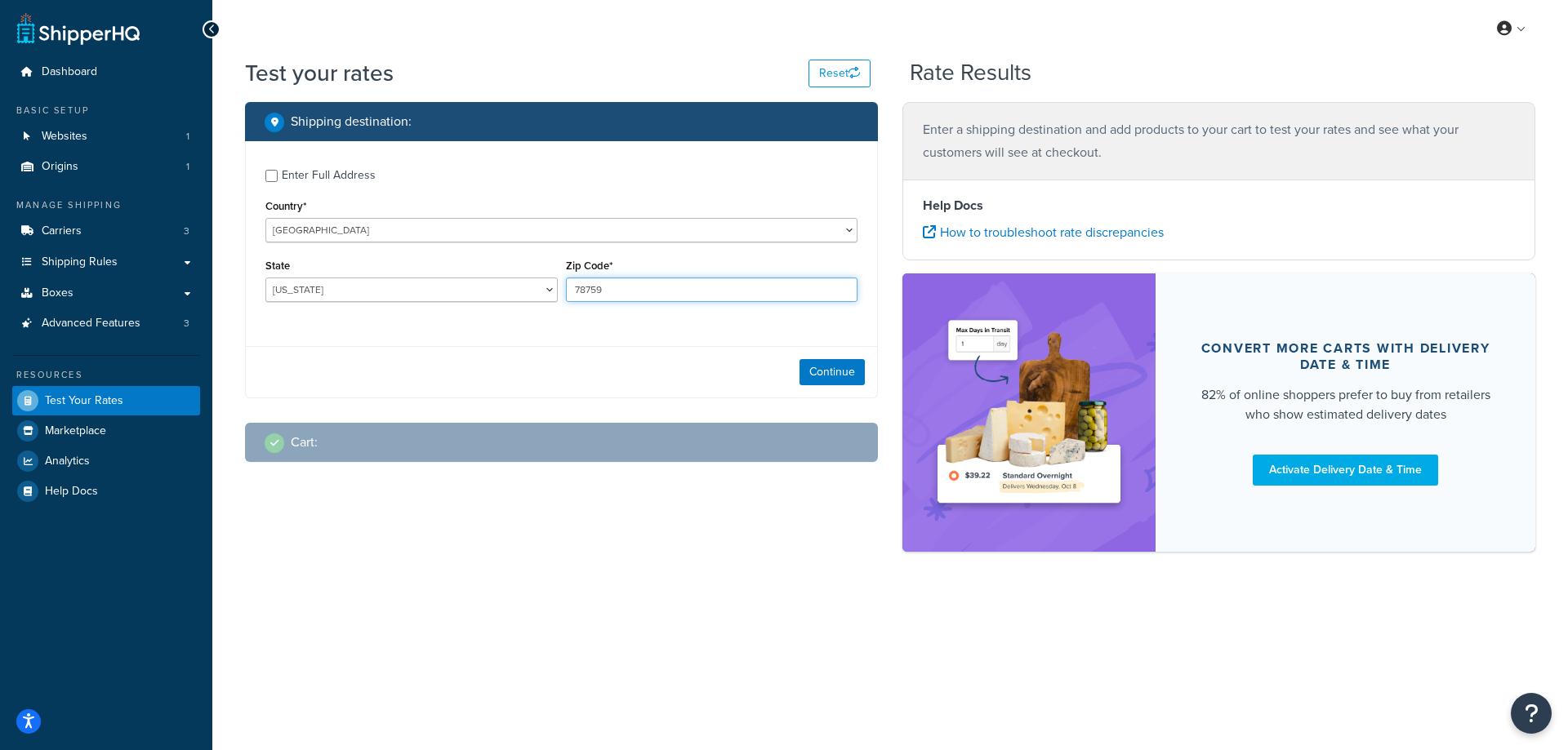
drag, startPoint x: 634, startPoint y: 283, endPoint x: 566, endPoint y: 287, distance: 68.1
click at [566, 287] on input "78759" at bounding box center [712, 290] width 293 height 25
paste input "27597"
type input "27597"
click at [547, 324] on div "Enter Full Address Country* [GEOGRAPHIC_DATA] [GEOGRAPHIC_DATA] [GEOGRAPHIC_DAT…" at bounding box center [562, 238] width 631 height 193
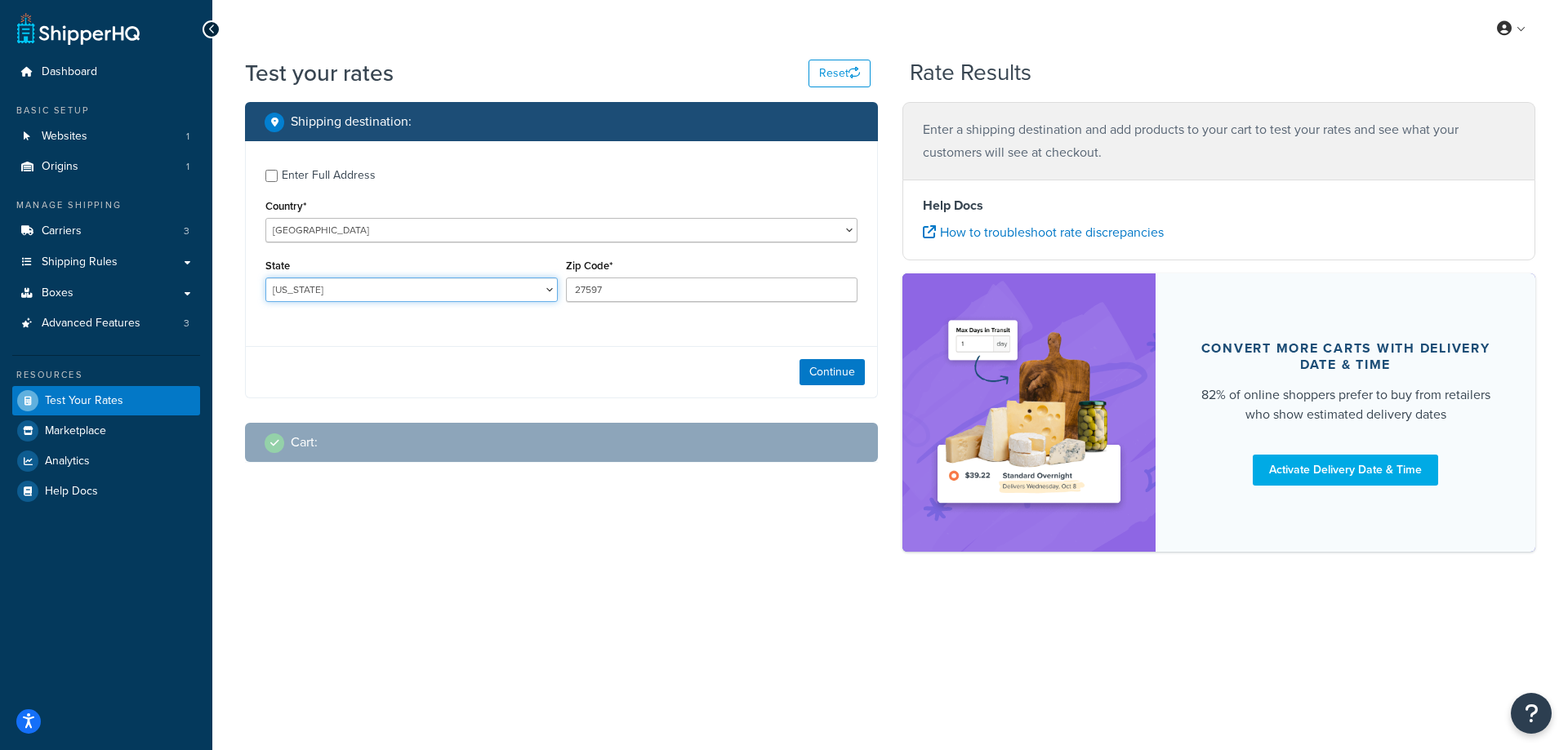
click at [316, 296] on select "[US_STATE] [US_STATE] [US_STATE] [US_STATE] [US_STATE] Armed Forces Americas Ar…" at bounding box center [412, 290] width 293 height 25
select select "NC"
click at [266, 278] on select "[US_STATE] [US_STATE] [US_STATE] [US_STATE] [US_STATE] Armed Forces Americas Ar…" at bounding box center [412, 290] width 293 height 25
click at [231, 379] on div "Test your rates Reset Rate Results Shipping destination : Enter Full Address Co…" at bounding box center [890, 333] width 1356 height 551
click at [836, 375] on button "Continue" at bounding box center [832, 373] width 65 height 26
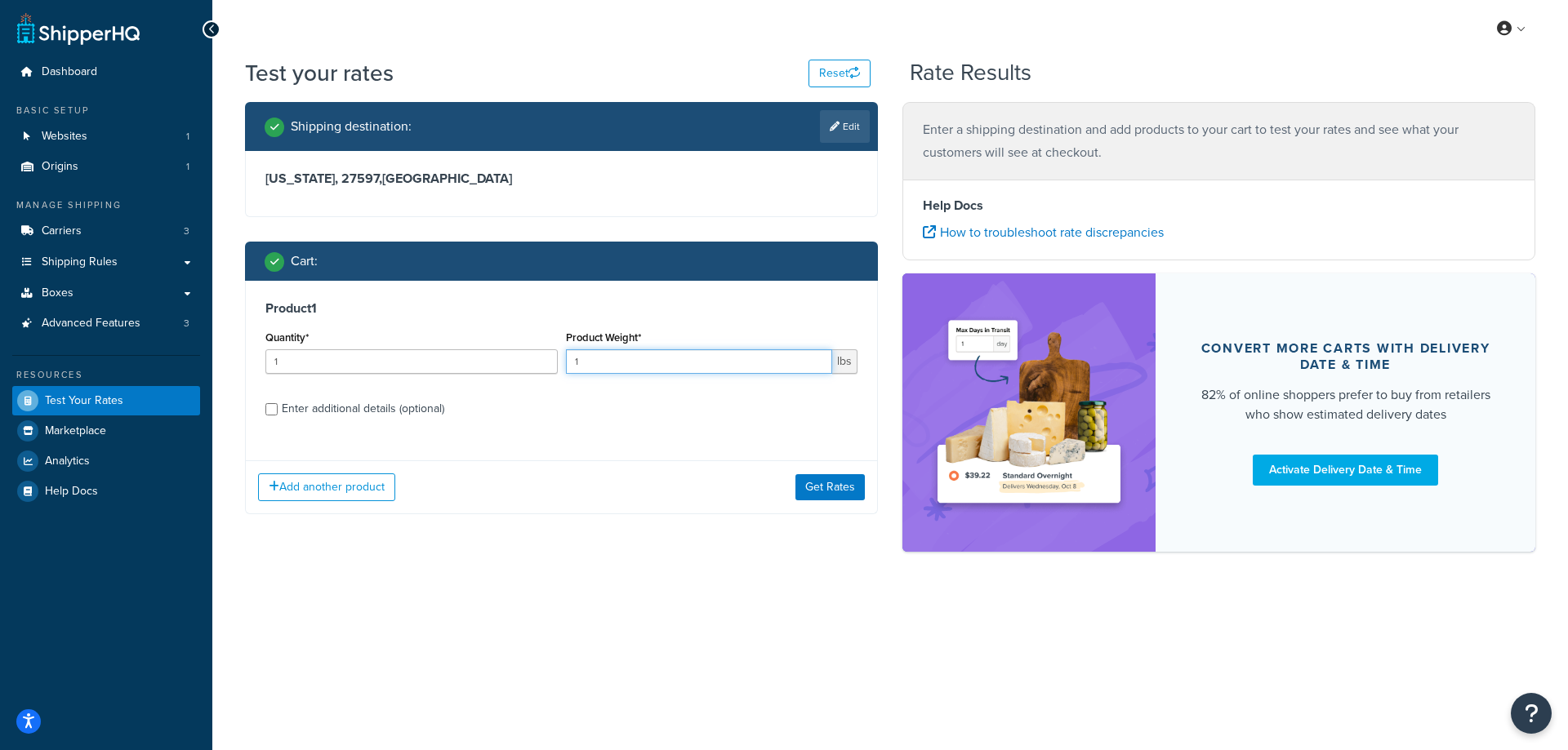
drag, startPoint x: 605, startPoint y: 362, endPoint x: 557, endPoint y: 365, distance: 48.1
click at [557, 365] on div "Quantity* 1 Product Weight* 1 lbs" at bounding box center [562, 356] width 600 height 60
paste input "0.30"
type input "0.30"
click at [568, 408] on label "Enter additional details (optional)" at bounding box center [570, 408] width 576 height 26
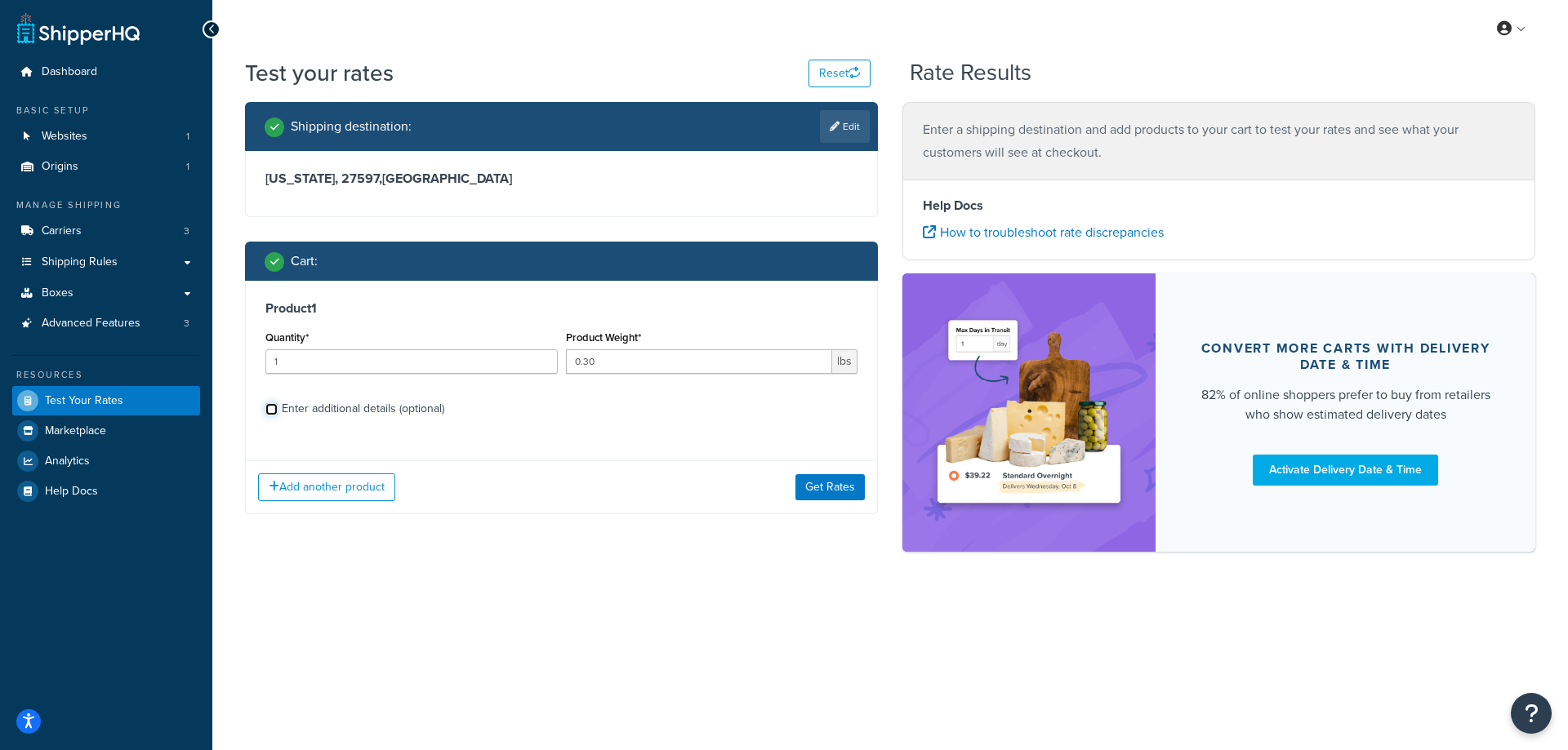
click at [278, 408] on input "Enter additional details (optional)" at bounding box center [271, 409] width 12 height 12
checkbox input "true"
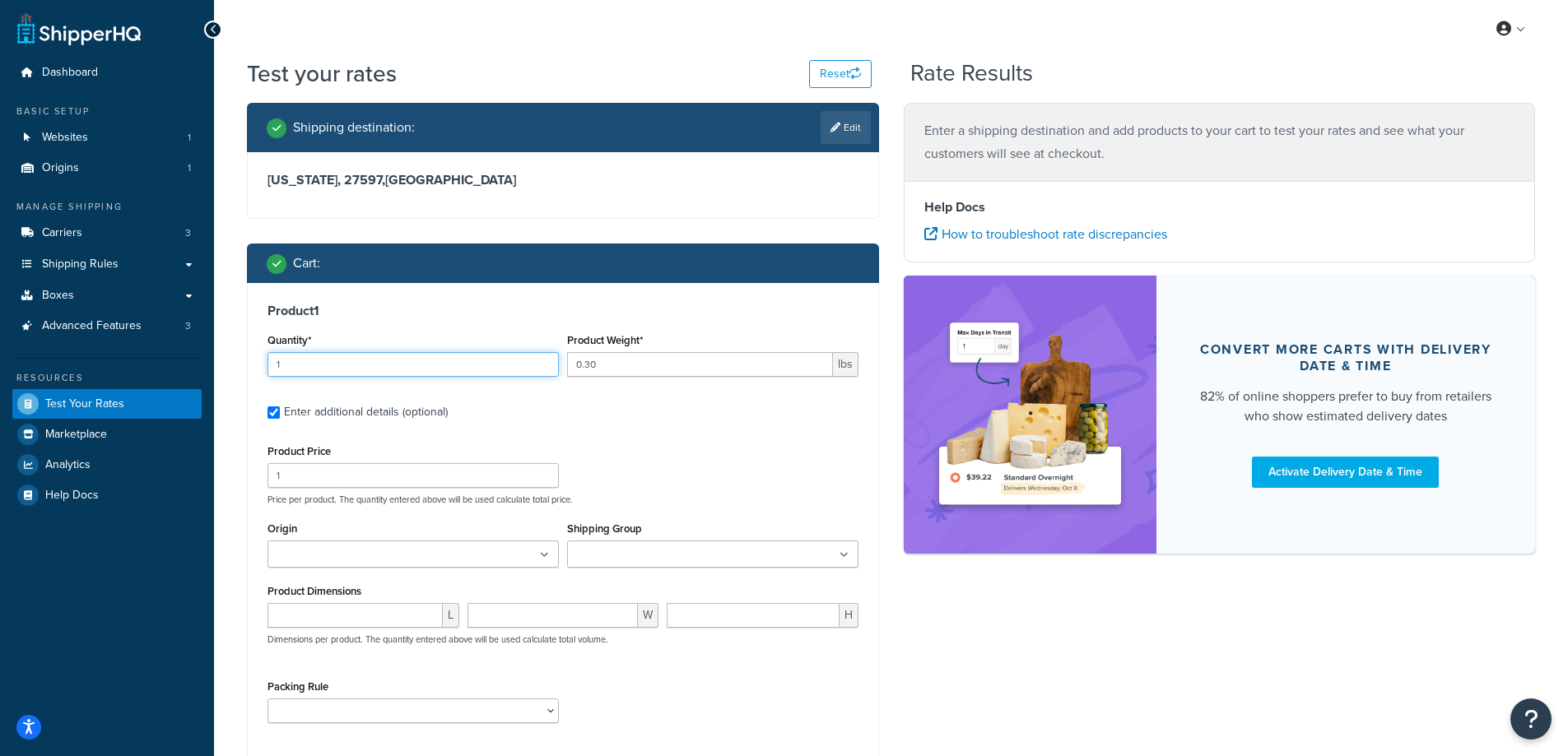
click at [362, 369] on input "1" at bounding box center [414, 365] width 292 height 25
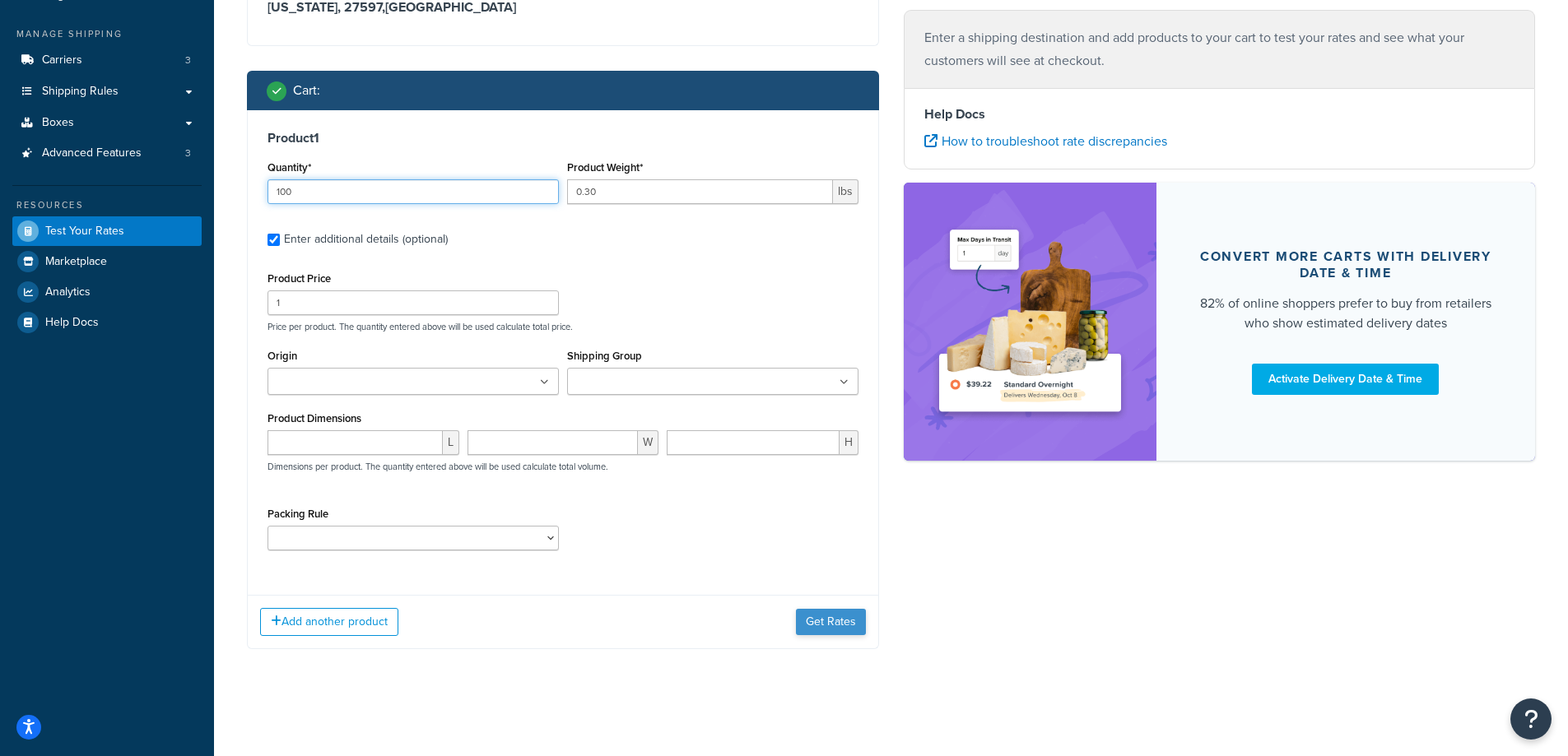
type input "100"
click at [843, 626] on button "Get Rates" at bounding box center [831, 622] width 70 height 26
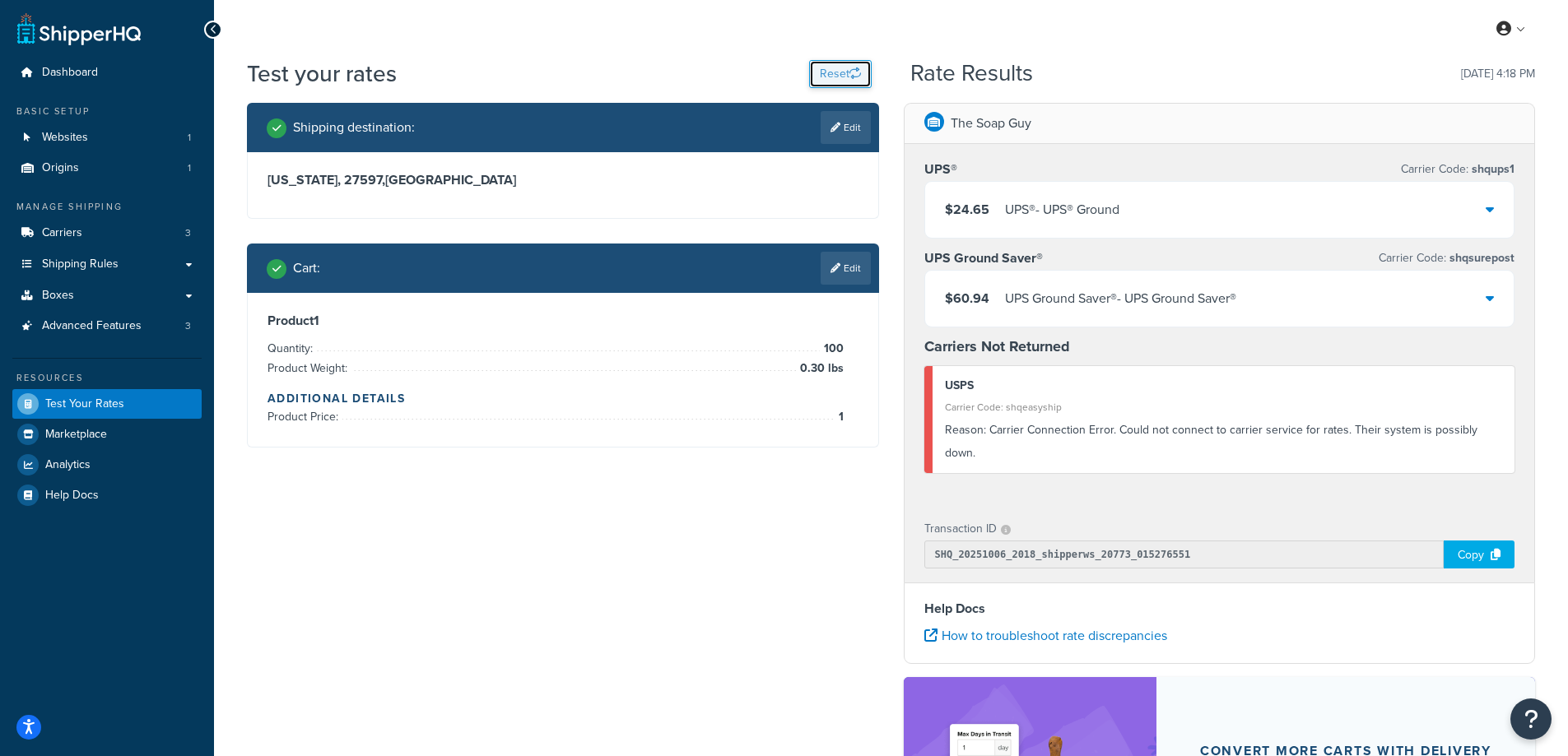
click at [845, 76] on button "Reset" at bounding box center [840, 74] width 63 height 28
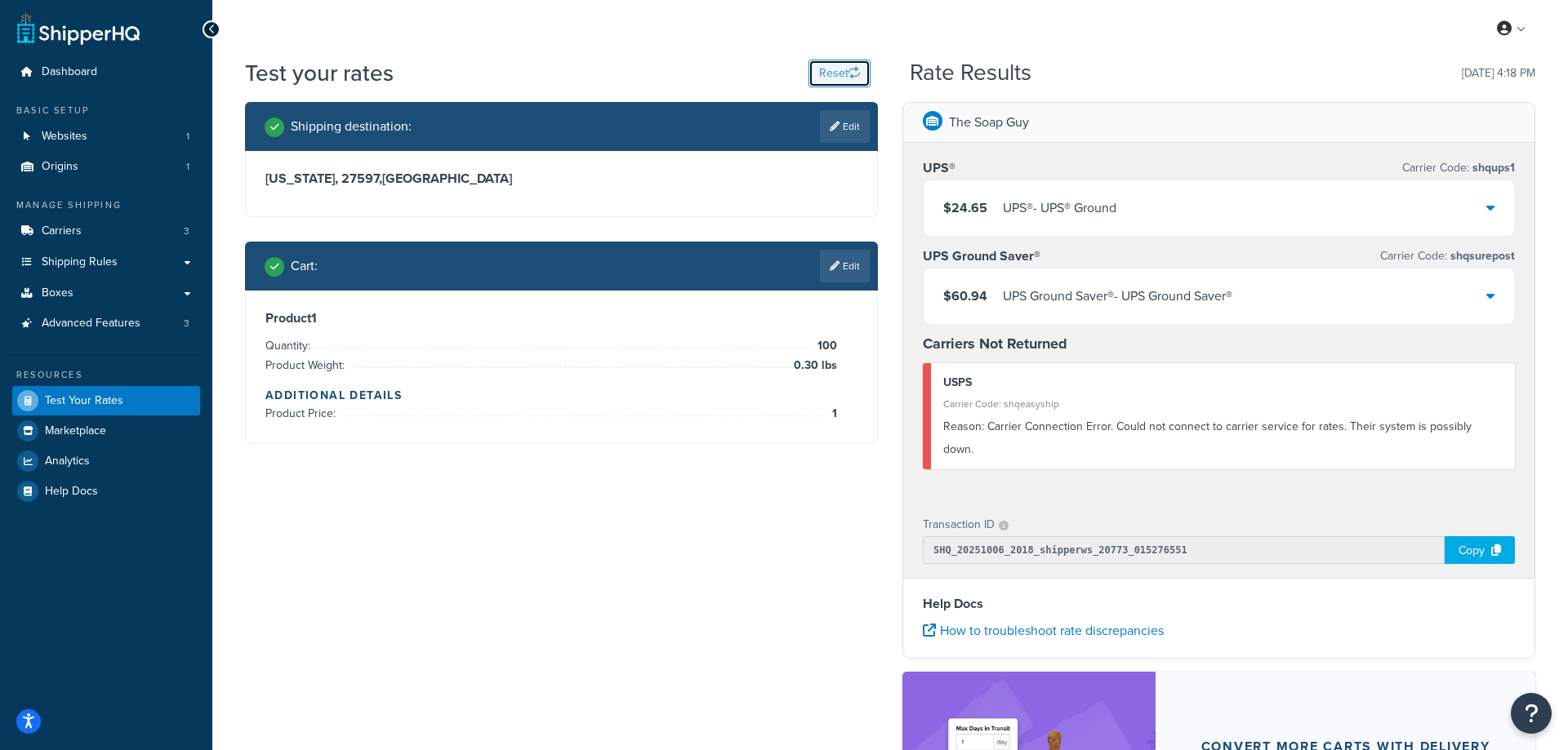
select select "[GEOGRAPHIC_DATA]"
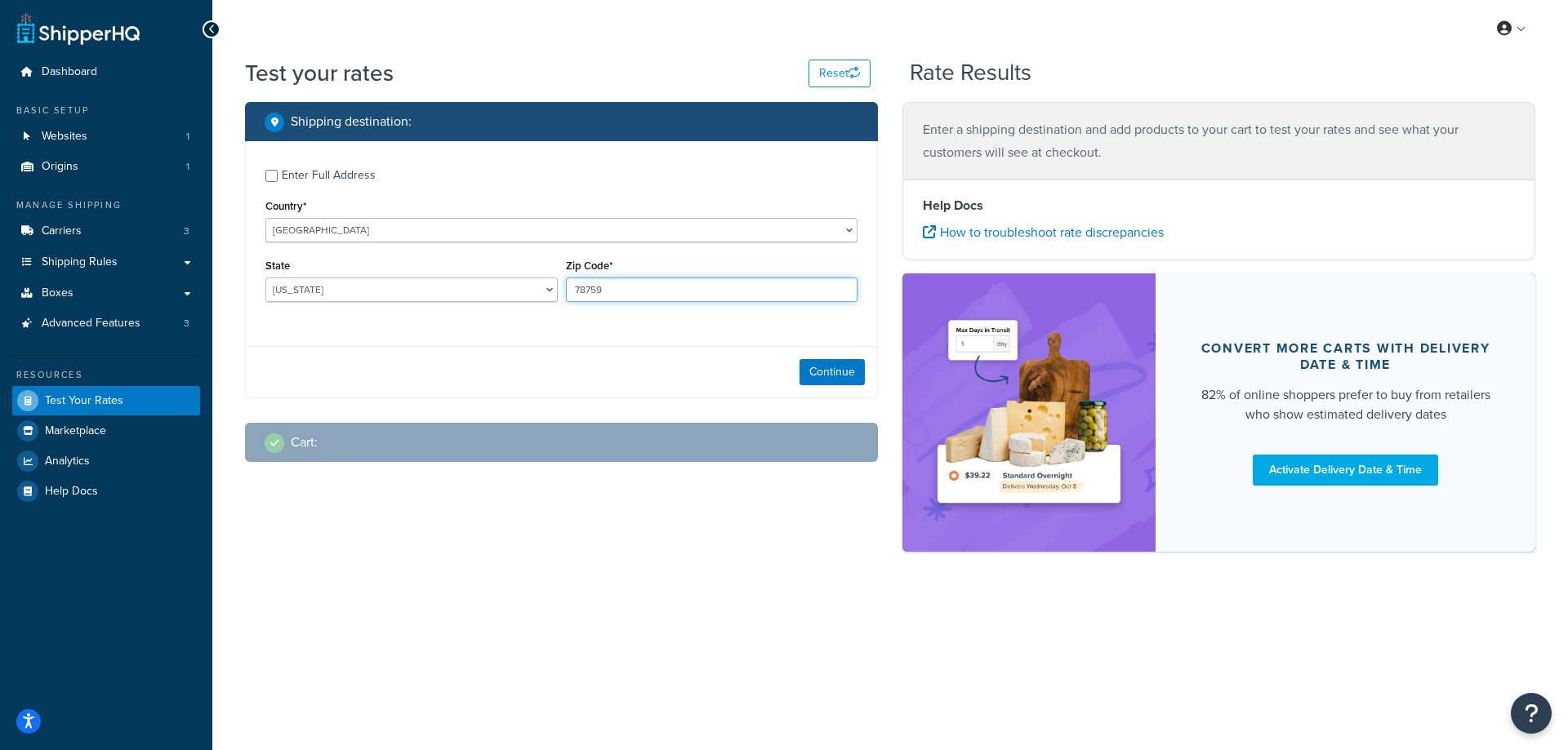
drag, startPoint x: 648, startPoint y: 300, endPoint x: 561, endPoint y: 288, distance: 87.8
click at [562, 288] on div "Zip Code* 78759" at bounding box center [712, 284] width 301 height 60
paste input "0730"
type input "70730"
click at [497, 319] on div "Enter Full Address Country* [GEOGRAPHIC_DATA] [GEOGRAPHIC_DATA] [GEOGRAPHIC_DAT…" at bounding box center [562, 238] width 631 height 193
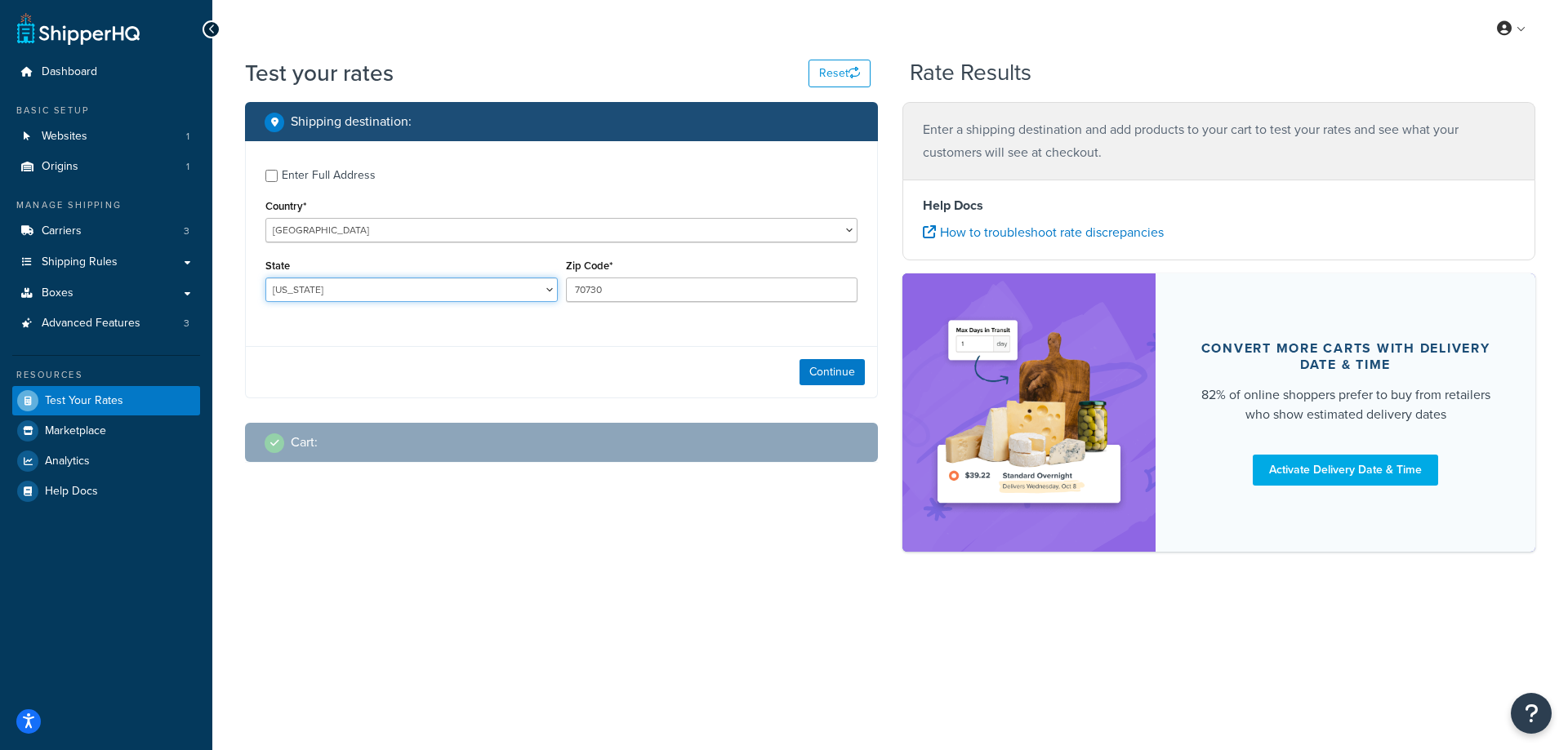
click at [352, 287] on select "[US_STATE] [US_STATE] [US_STATE] [US_STATE] [US_STATE] Armed Forces Americas Ar…" at bounding box center [412, 290] width 293 height 25
select select "LA"
click at [266, 278] on select "[US_STATE] [US_STATE] [US_STATE] [US_STATE] [US_STATE] Armed Forces Americas Ar…" at bounding box center [412, 290] width 293 height 25
click at [365, 536] on div "Shipping destination : Enter Full Address Country* [GEOGRAPHIC_DATA] [GEOGRAPHI…" at bounding box center [890, 335] width 1315 height 467
click at [834, 367] on button "Continue" at bounding box center [832, 373] width 65 height 26
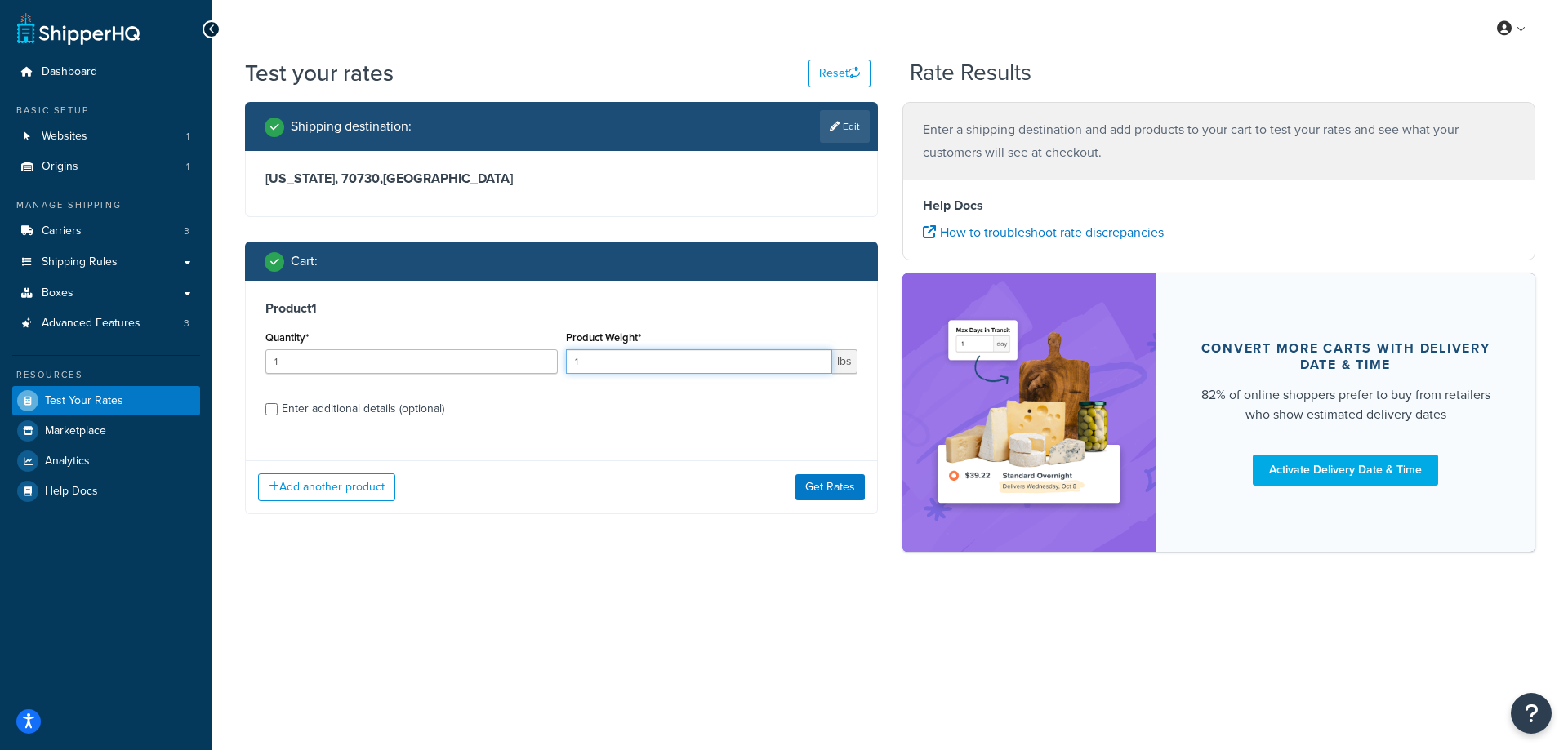
drag, startPoint x: 602, startPoint y: 368, endPoint x: 560, endPoint y: 364, distance: 42.2
click at [560, 364] on div "Quantity* 1 Product Weight* 1 lbs" at bounding box center [562, 356] width 600 height 60
paste input "0.04"
type input "0.04"
click at [428, 364] on input "1" at bounding box center [412, 362] width 293 height 25
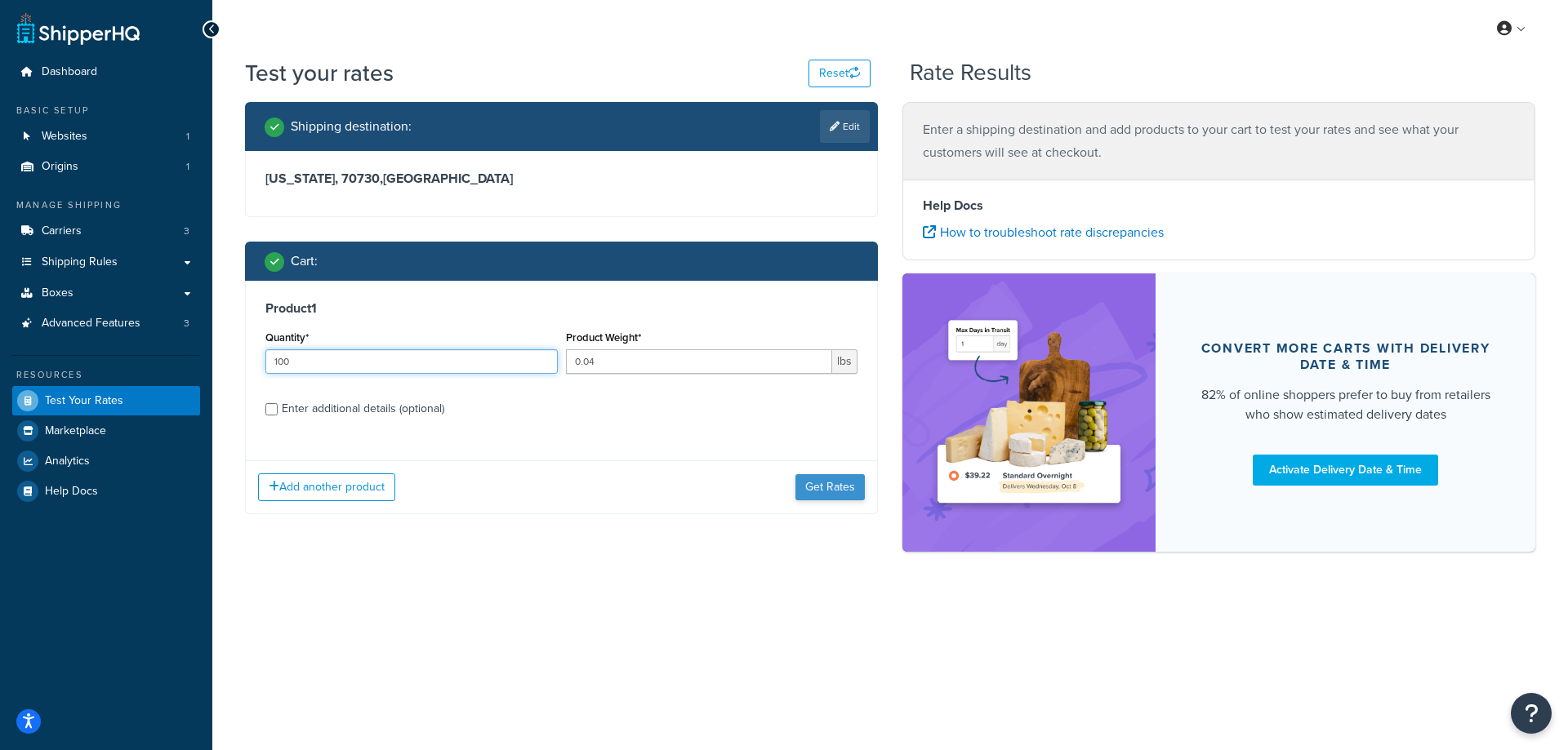
type input "100"
click at [831, 484] on button "Get Rates" at bounding box center [830, 488] width 69 height 26
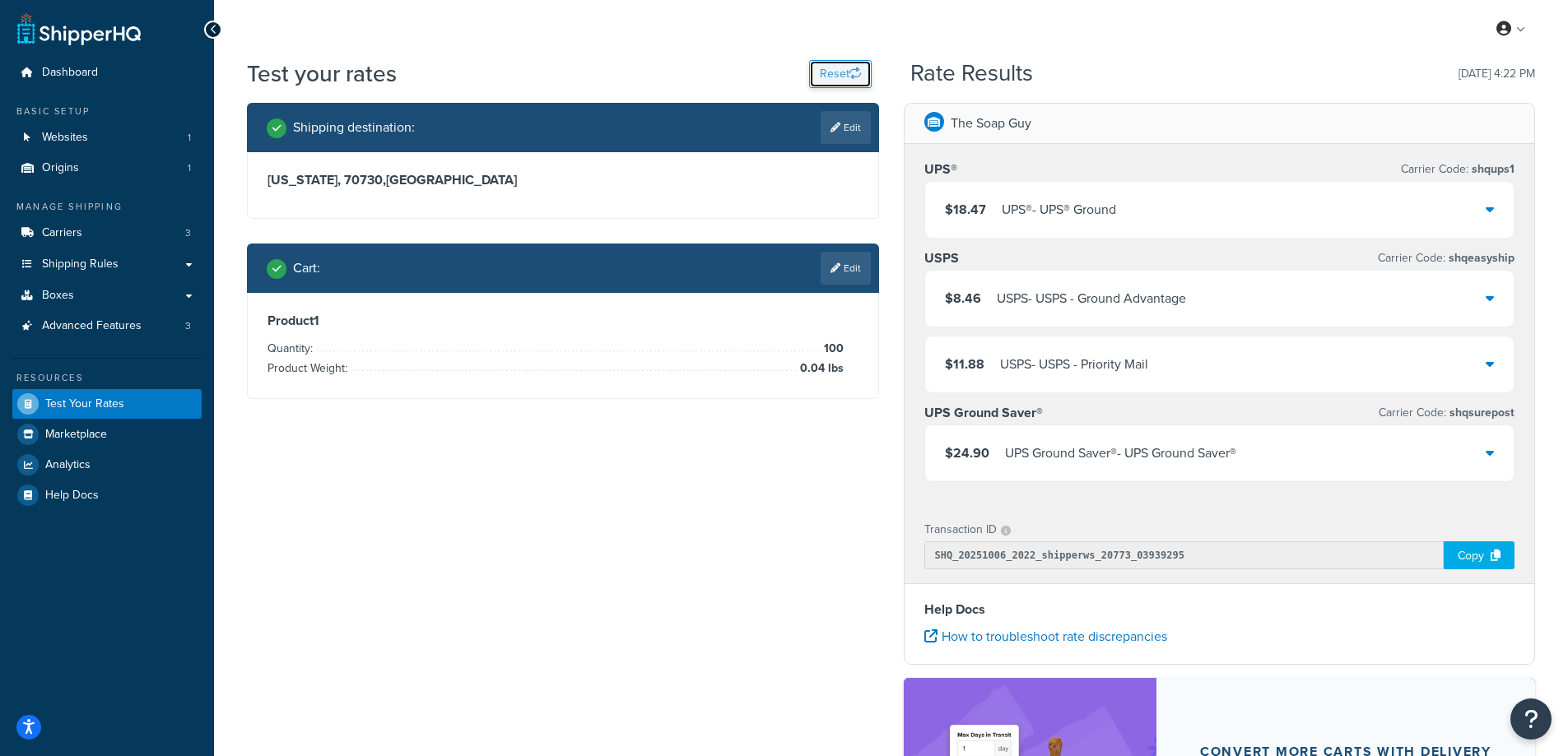
click at [836, 73] on button "Reset" at bounding box center [840, 74] width 63 height 28
select select "[GEOGRAPHIC_DATA]"
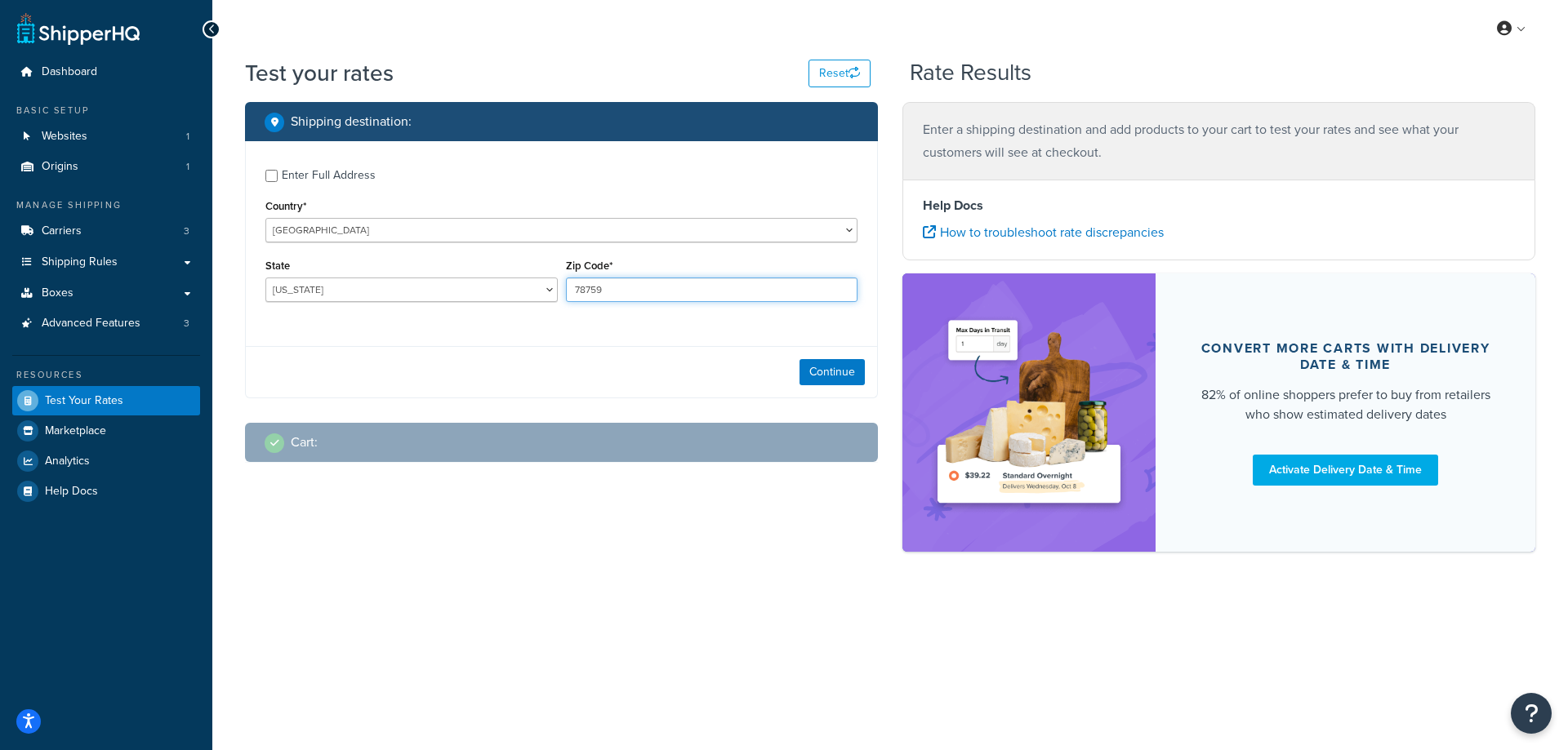
drag, startPoint x: 612, startPoint y: 294, endPoint x: 563, endPoint y: 300, distance: 49.4
click at [563, 300] on div "Zip Code* 78759" at bounding box center [712, 284] width 301 height 60
paste input "48377"
type input "48377"
click at [482, 336] on div "Enter Full Address Country* [GEOGRAPHIC_DATA] [GEOGRAPHIC_DATA] [GEOGRAPHIC_DAT…" at bounding box center [562, 270] width 633 height 257
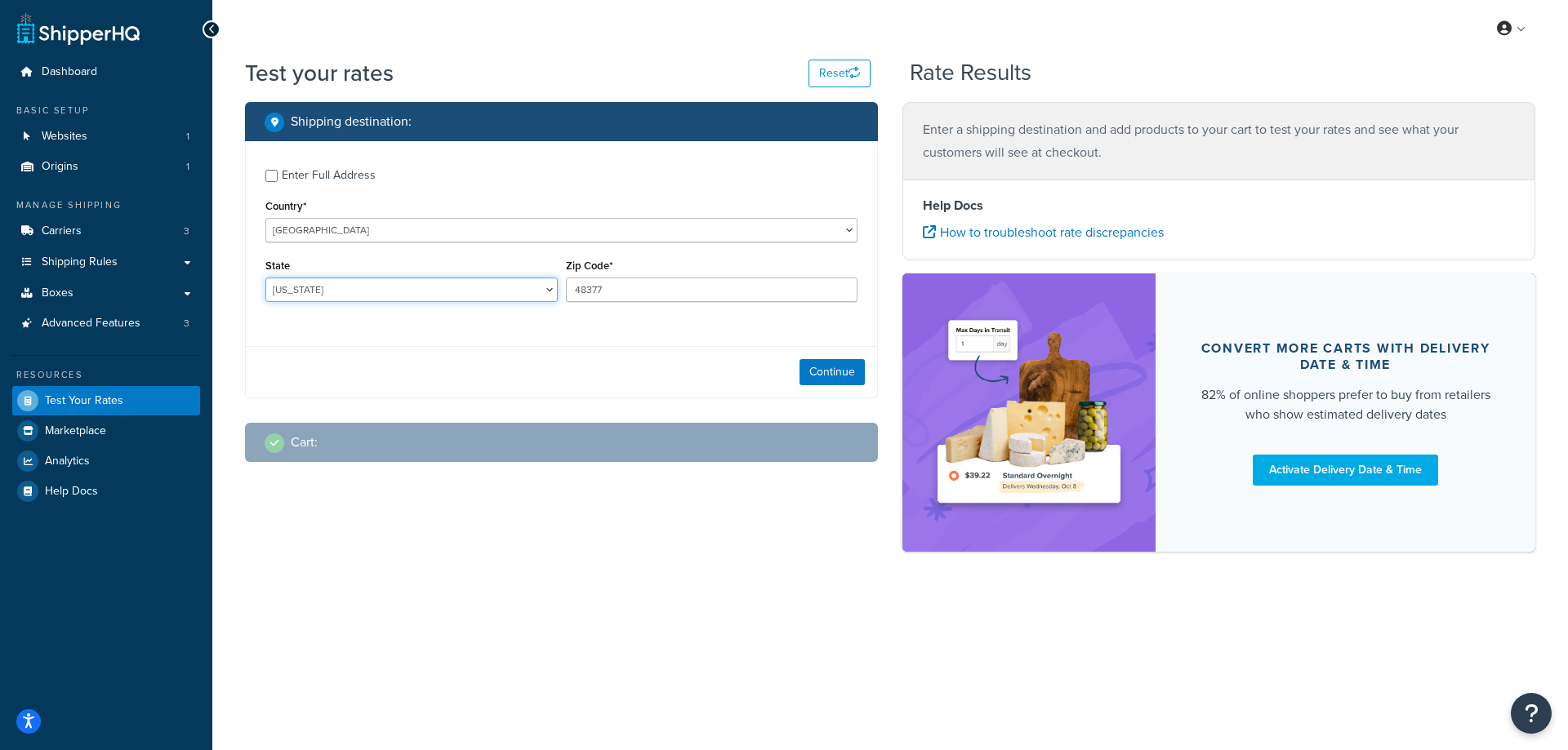
click at [356, 291] on select "[US_STATE] [US_STATE] [US_STATE] [US_STATE] [US_STATE] Armed Forces Americas Ar…" at bounding box center [412, 290] width 293 height 25
select select "MI"
click at [266, 278] on select "[US_STATE] [US_STATE] [US_STATE] [US_STATE] [US_STATE] Armed Forces Americas Ar…" at bounding box center [412, 290] width 293 height 25
click at [293, 559] on div "Shipping destination : Enter Full Address Country* [GEOGRAPHIC_DATA] [GEOGRAPHI…" at bounding box center [890, 335] width 1315 height 467
click at [827, 372] on button "Continue" at bounding box center [832, 373] width 65 height 26
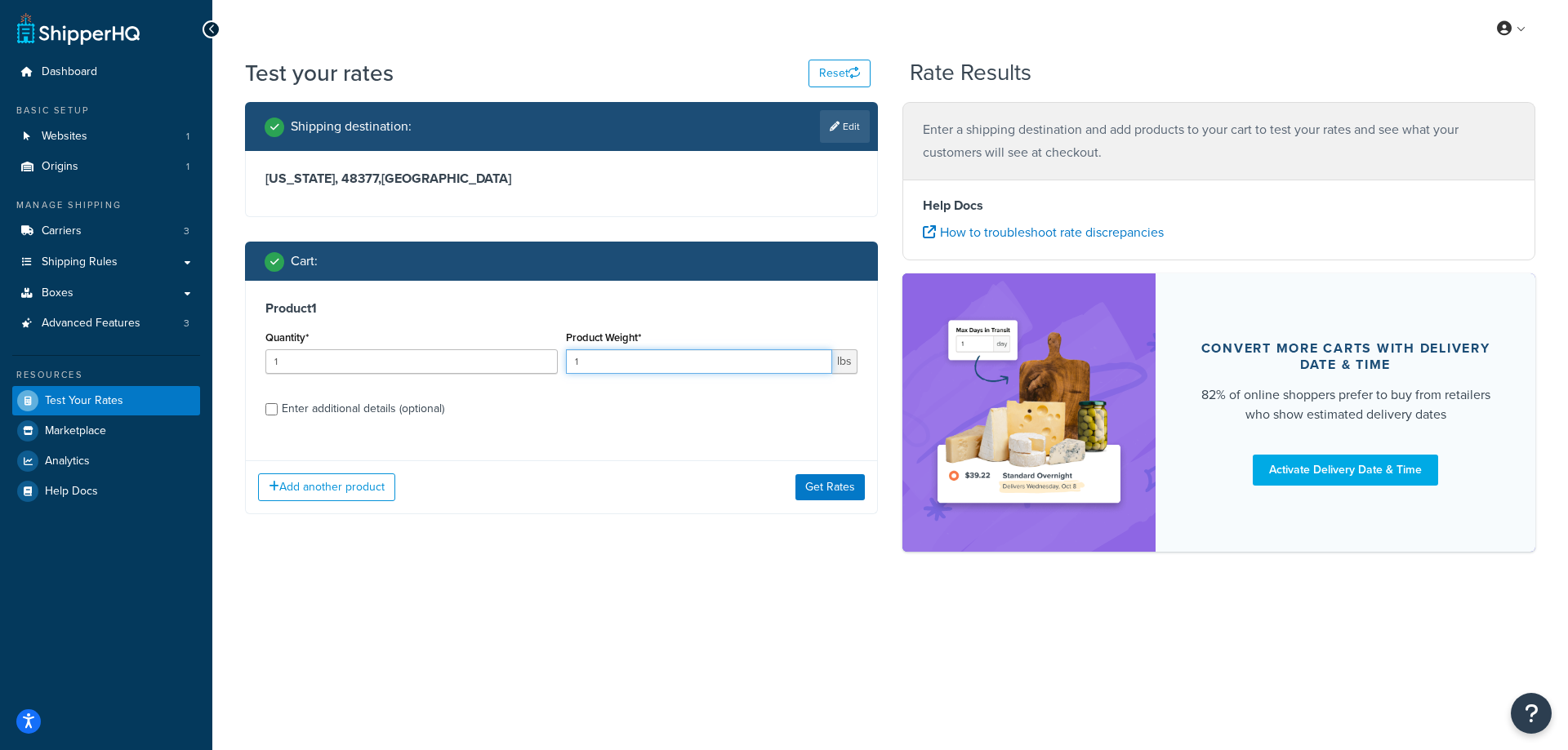
drag, startPoint x: 645, startPoint y: 373, endPoint x: 557, endPoint y: 362, distance: 88.7
click at [557, 362] on div "Quantity* 1 Product Weight* 1 lbs" at bounding box center [562, 356] width 600 height 60
paste input "0.72"
type input "0.72"
click at [546, 404] on label "Enter additional details (optional)" at bounding box center [570, 408] width 576 height 26
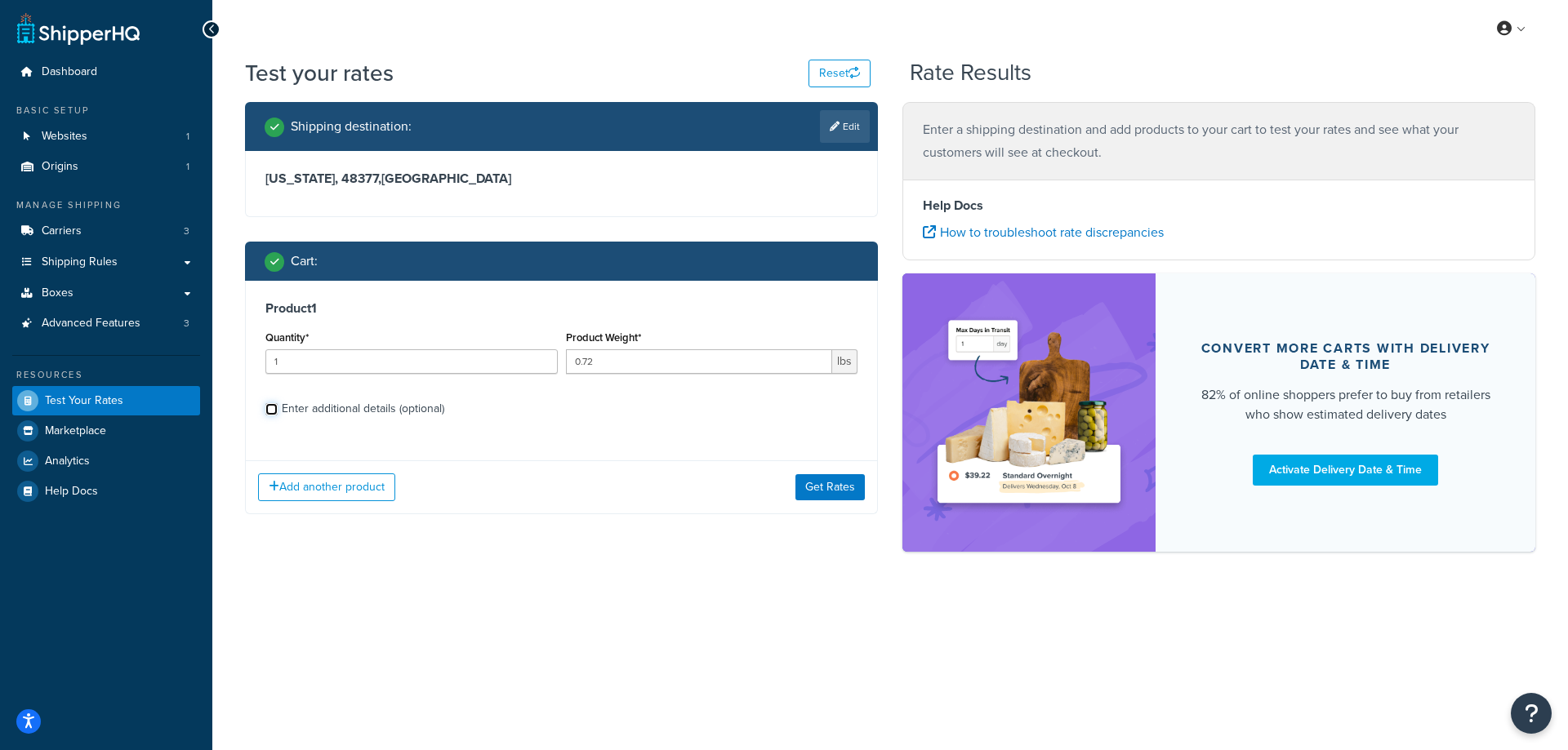
click at [278, 404] on input "Enter additional details (optional)" at bounding box center [271, 409] width 12 height 12
checkbox input "true"
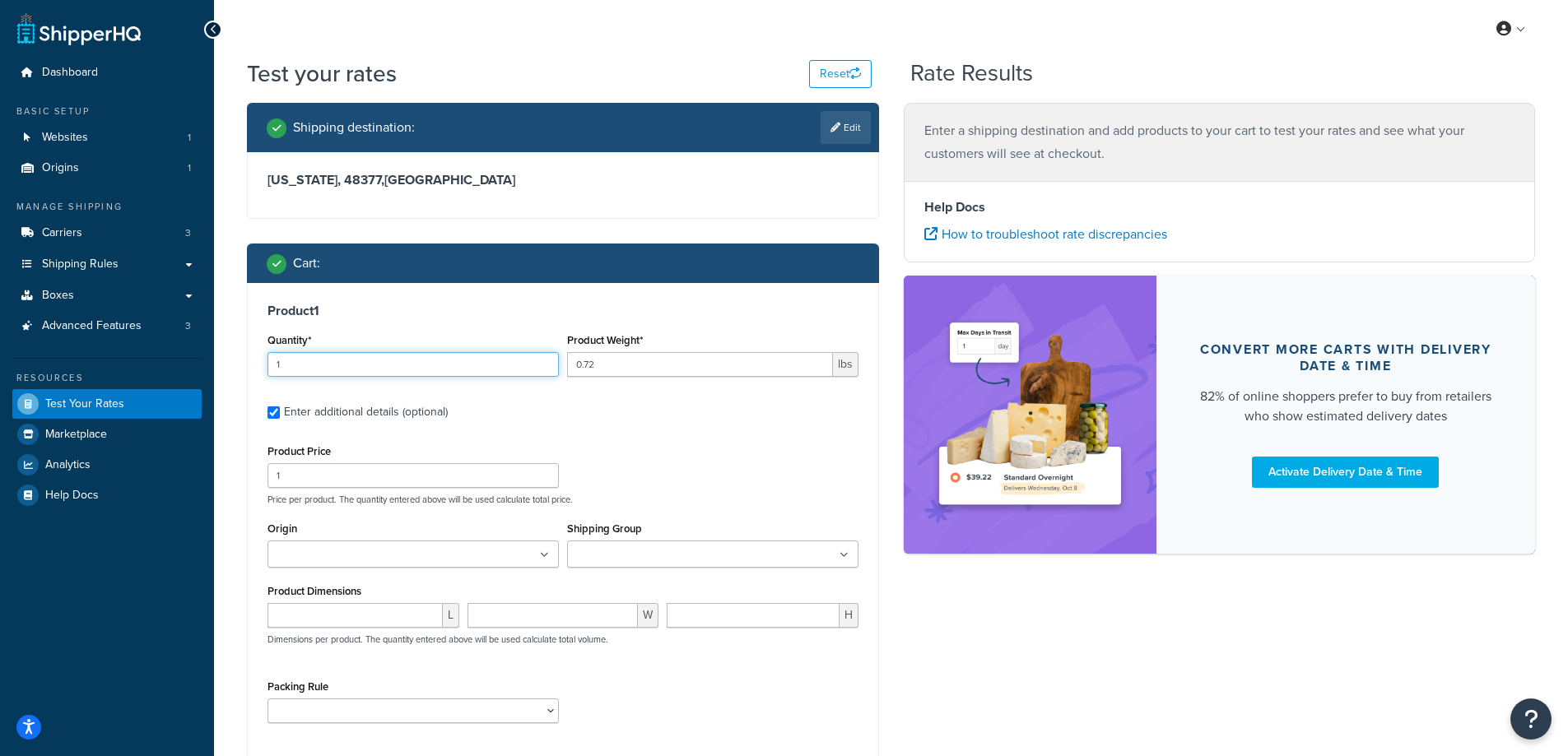
click at [353, 369] on input "1" at bounding box center [414, 365] width 292 height 25
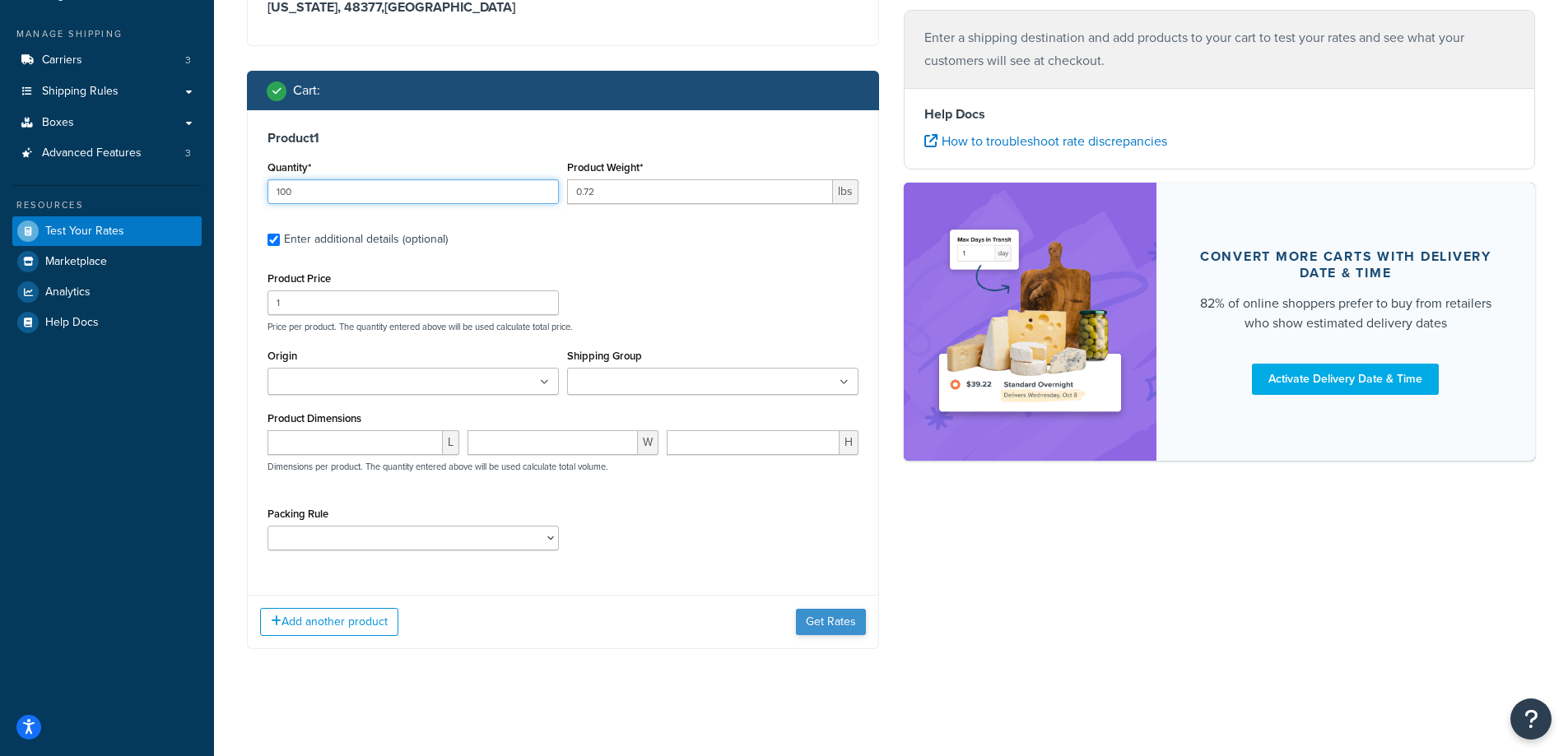
type input "100"
click at [809, 618] on button "Get Rates" at bounding box center [831, 622] width 70 height 26
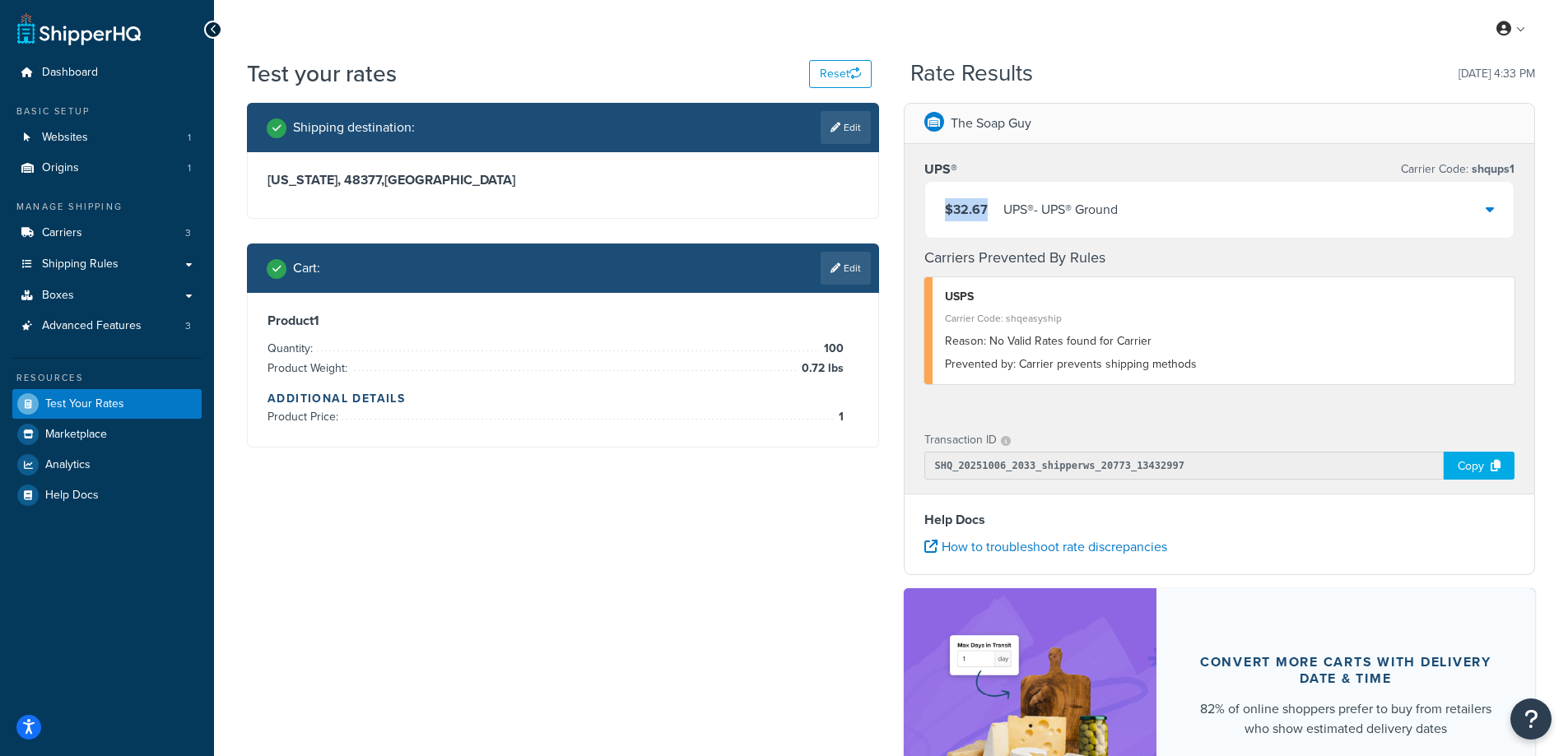
drag, startPoint x: 987, startPoint y: 209, endPoint x: 940, endPoint y: 213, distance: 47.2
click at [940, 213] on div "$32.67 UPS® - UPS® Ground" at bounding box center [1219, 210] width 589 height 56
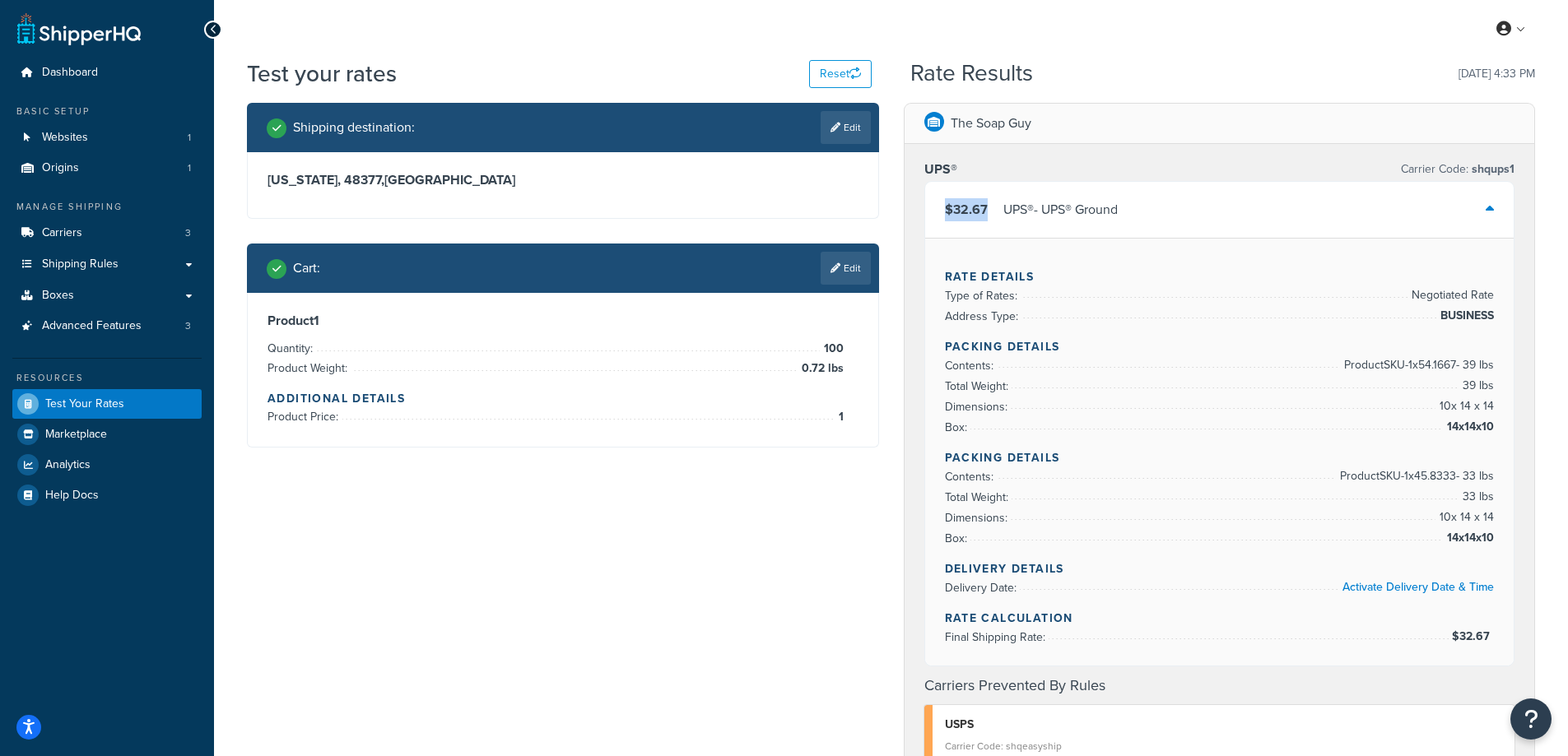
copy span "$32.67"
